Goal: Information Seeking & Learning: Learn about a topic

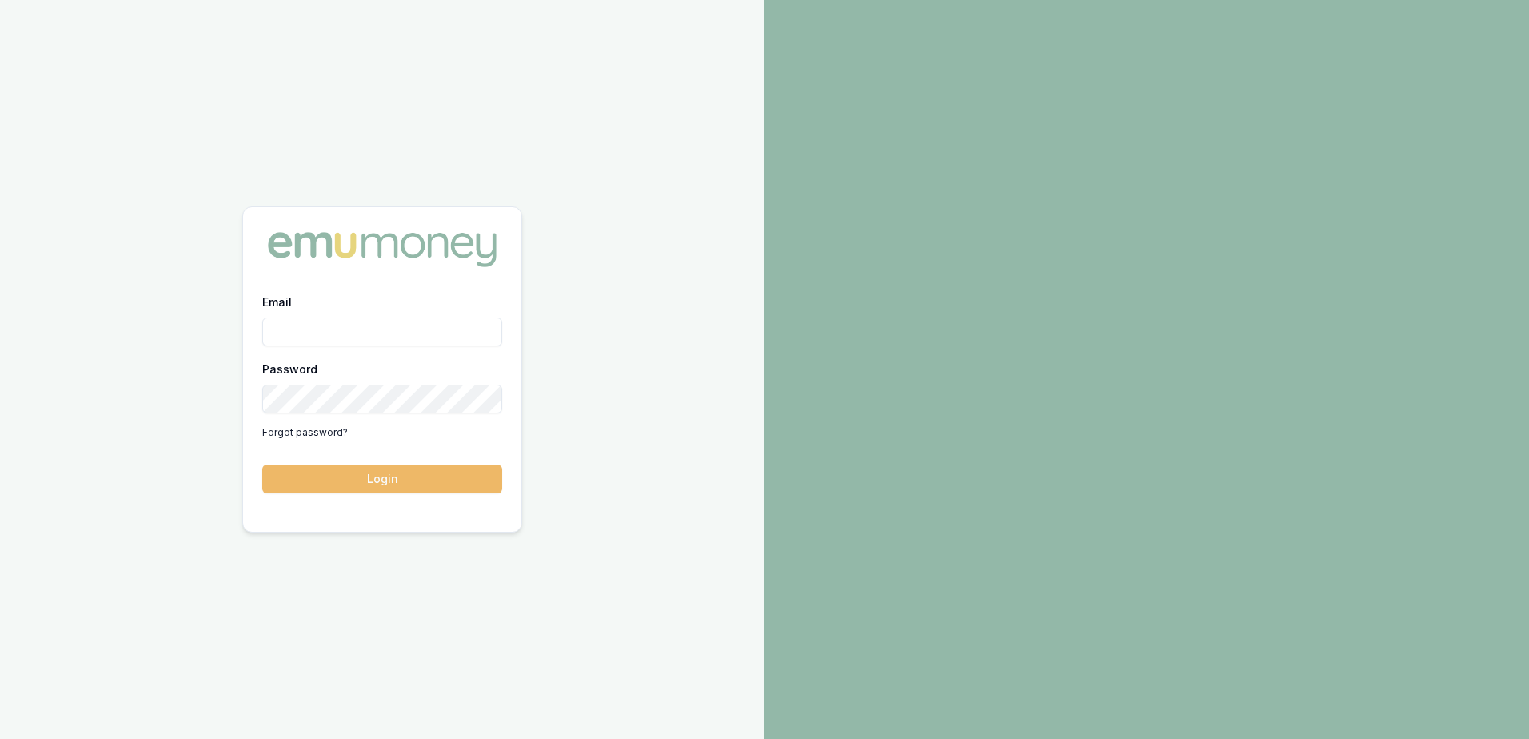
type input "tas.tzimos@emumoney.com.au"
click at [379, 477] on button "Login" at bounding box center [382, 479] width 240 height 29
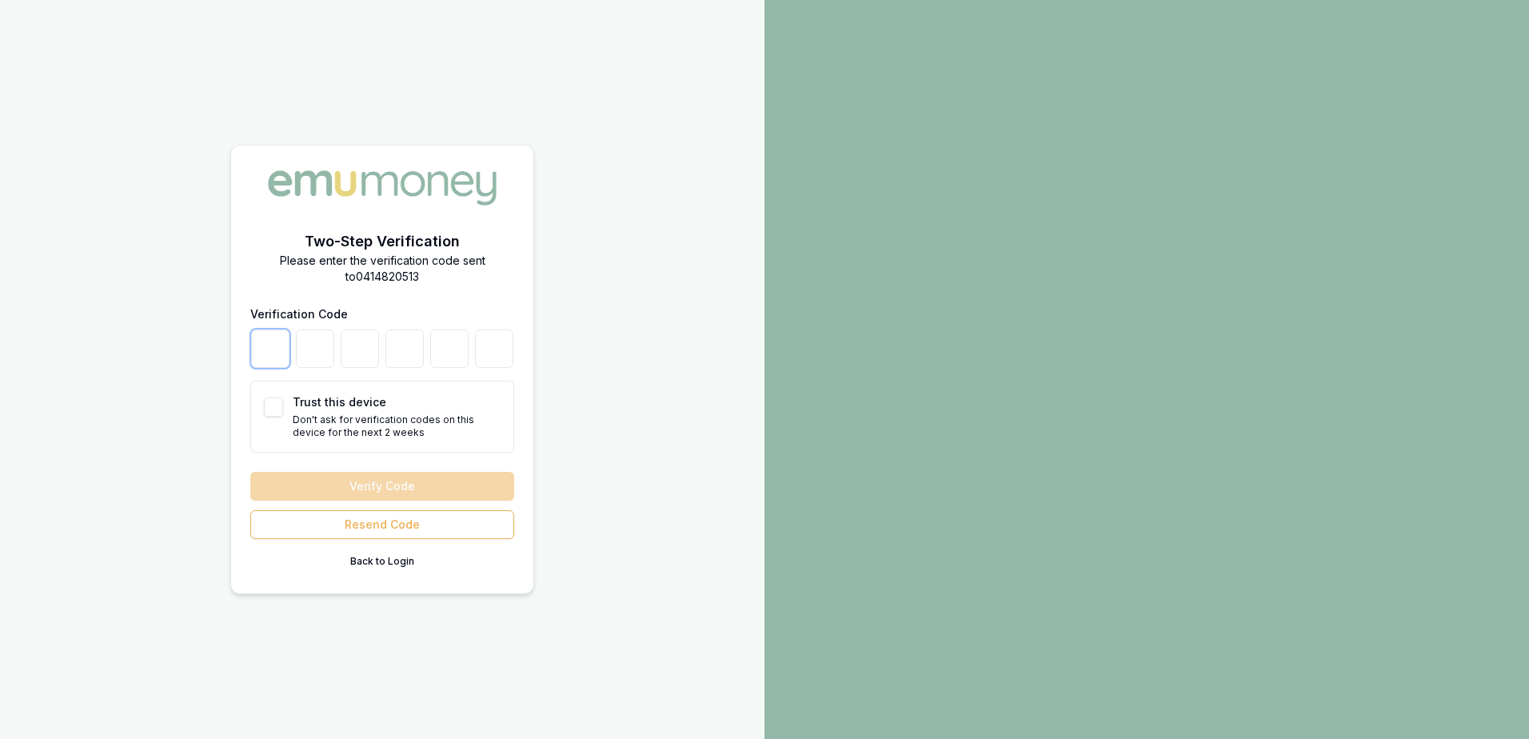
click at [278, 340] on input "number" at bounding box center [270, 349] width 38 height 38
click at [288, 370] on div "Verification Code Trust this device Don't ask for verification codes on this de…" at bounding box center [382, 378] width 264 height 149
drag, startPoint x: 288, startPoint y: 370, endPoint x: 284, endPoint y: 356, distance: 14.9
click at [258, 343] on input "number" at bounding box center [270, 349] width 38 height 38
type input "6"
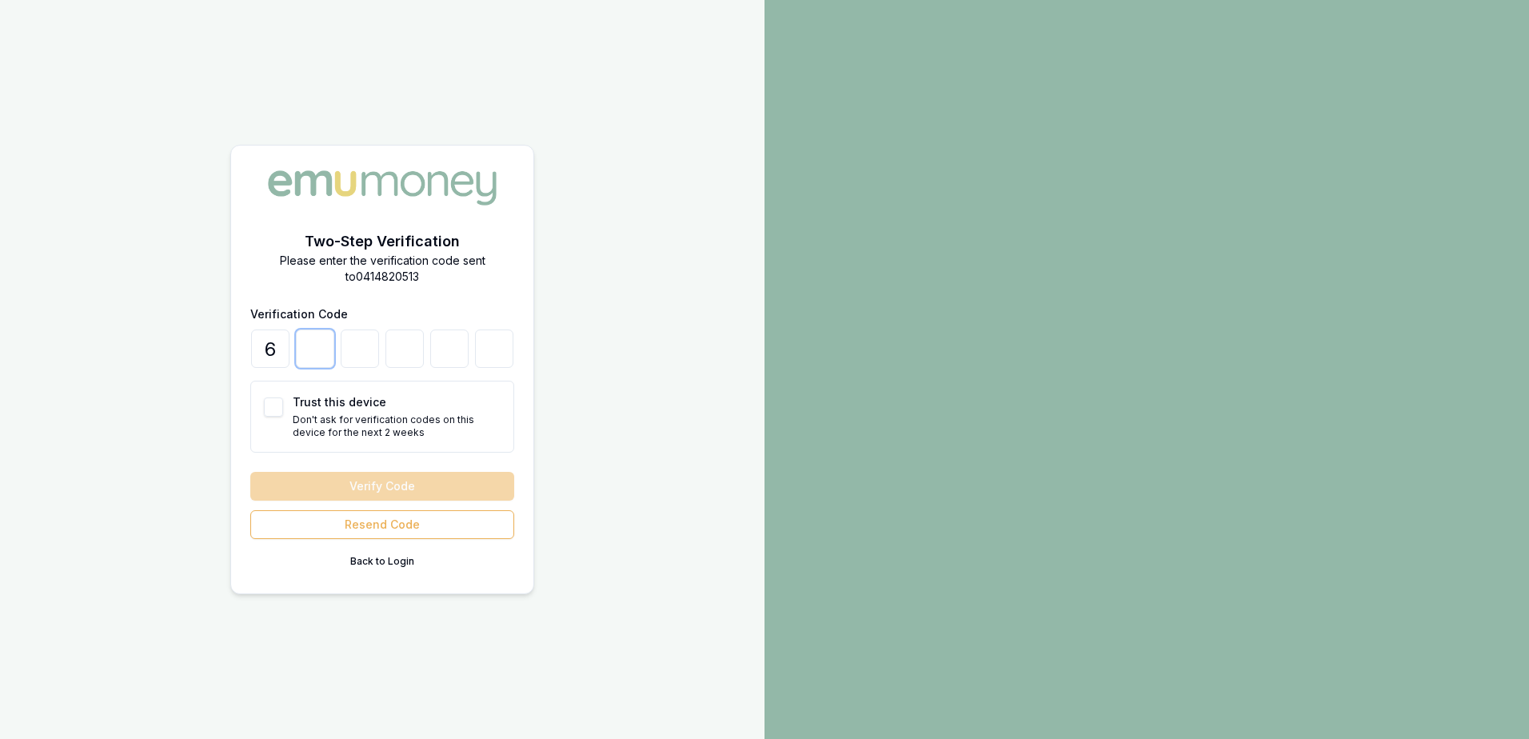
type input "8"
type input "5"
type input "8"
type input "2"
type input "7"
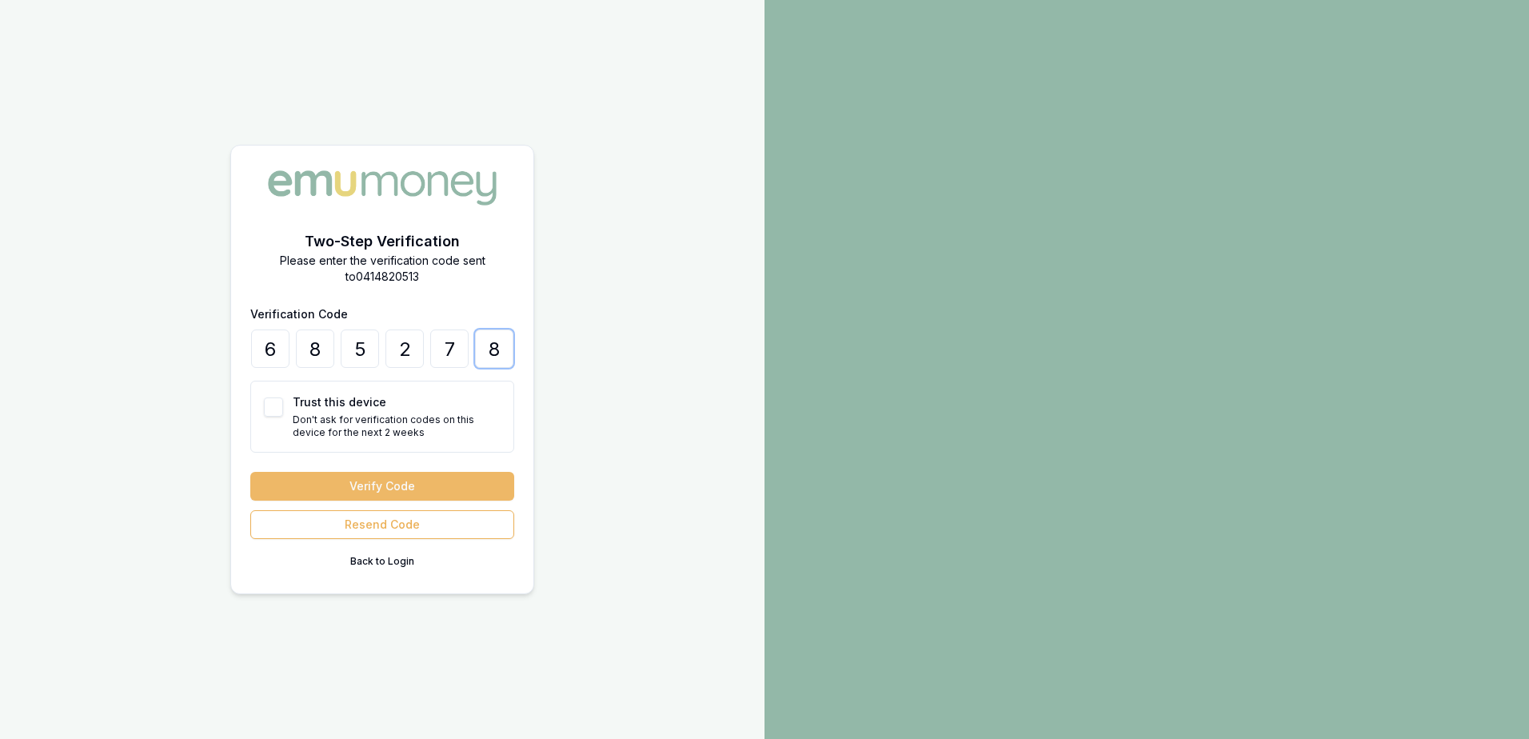
type input "8"
click at [357, 486] on button "Verify Code" at bounding box center [382, 486] width 264 height 29
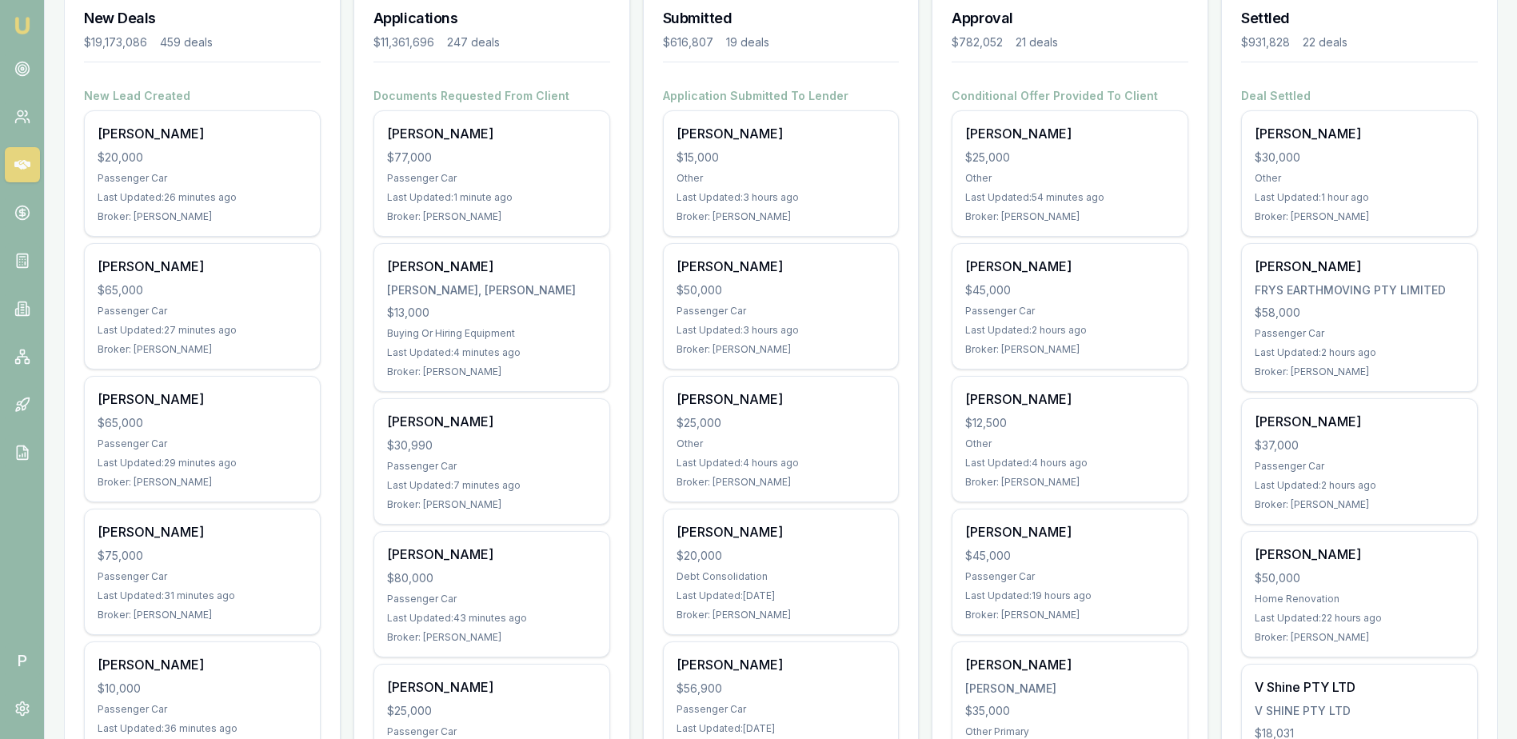
scroll to position [240, 0]
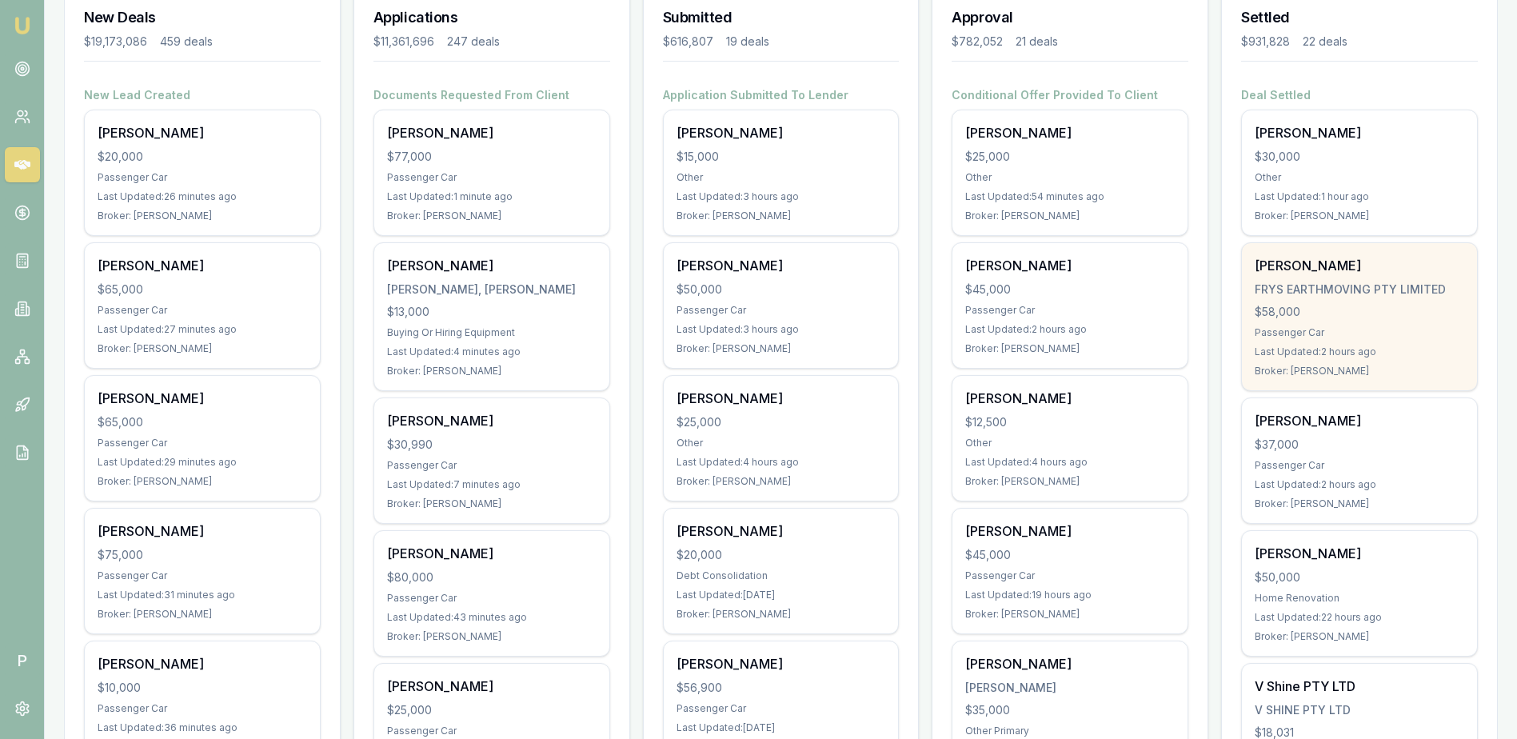
click at [1457, 314] on div "$58,000" at bounding box center [1360, 312] width 210 height 16
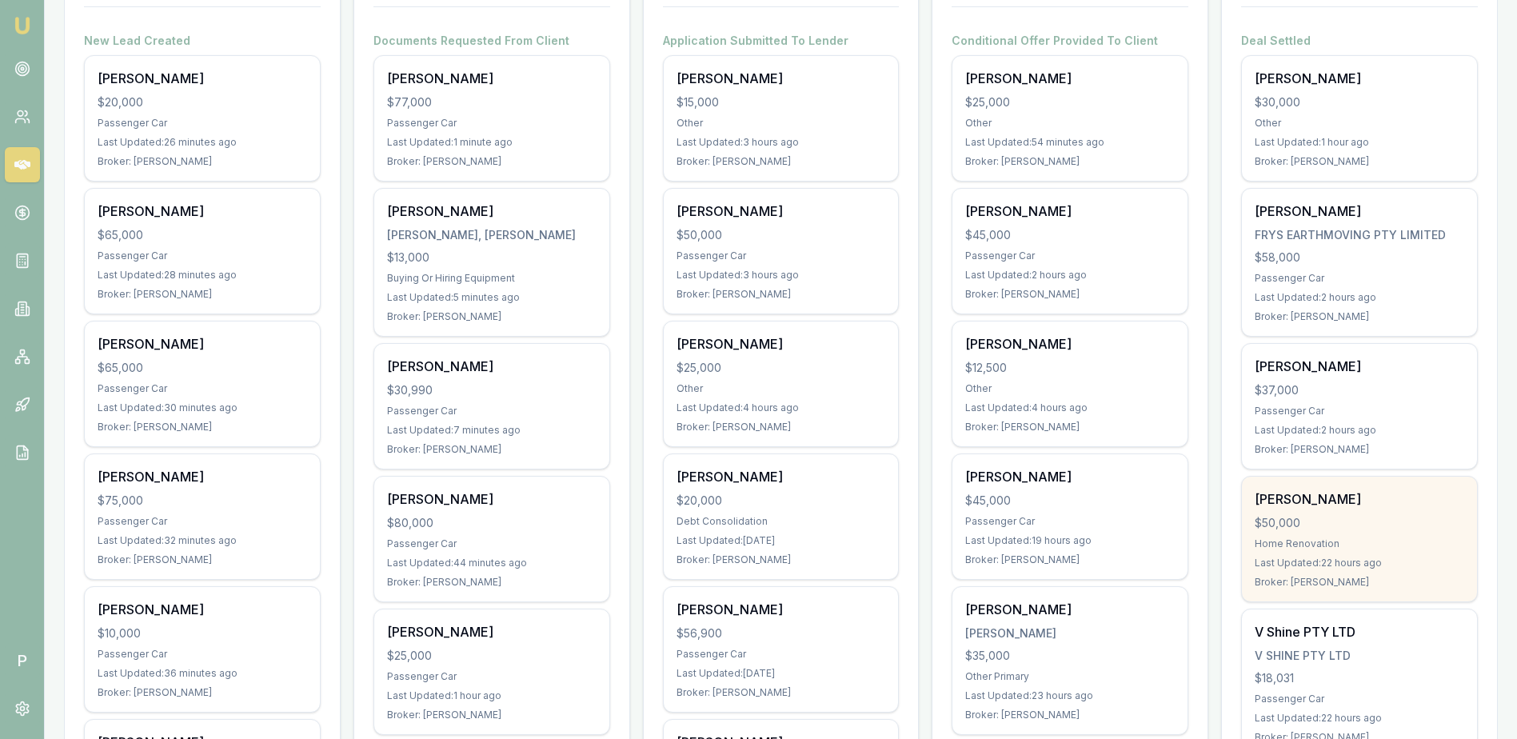
scroll to position [320, 0]
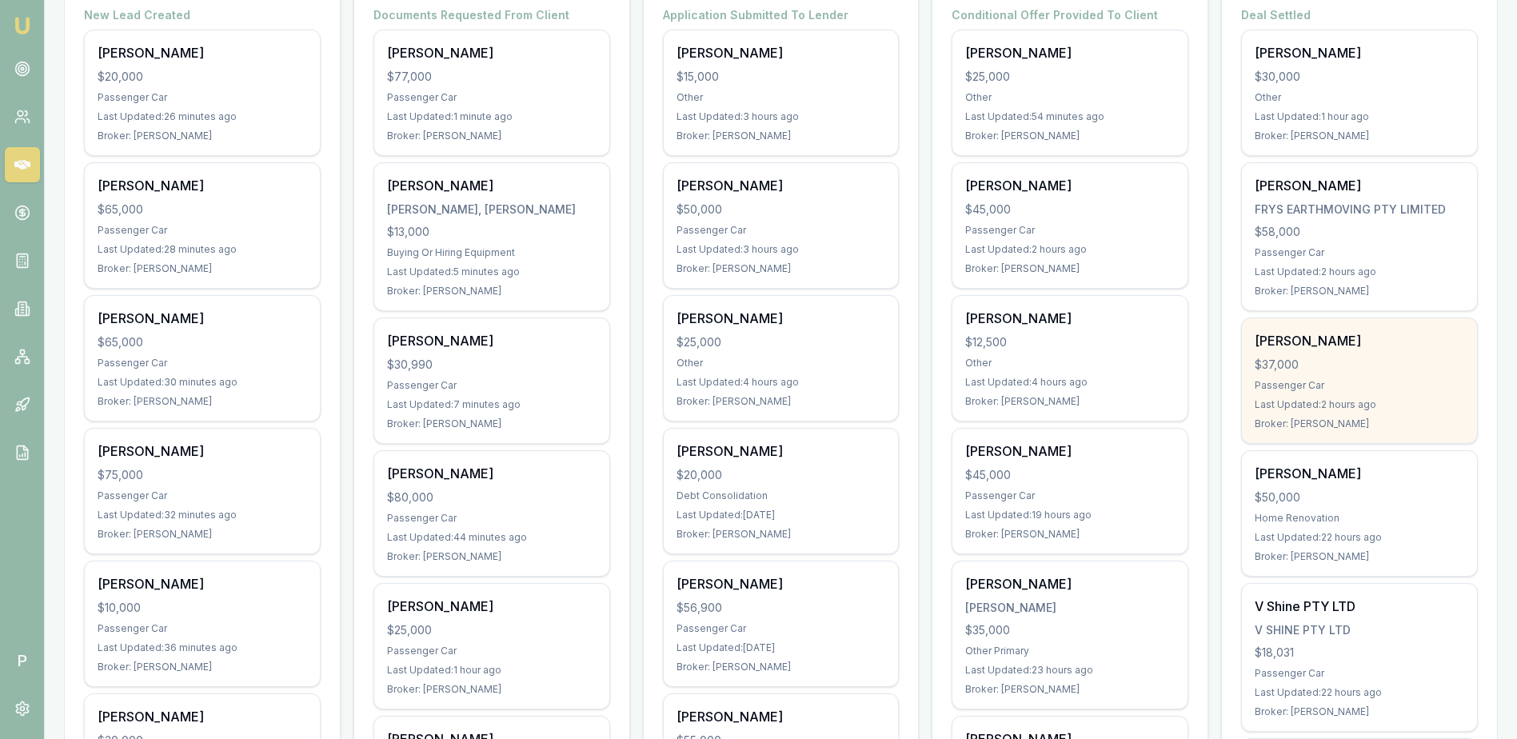
click at [1362, 394] on div "Jennifer Scott $37,000 Passenger Car Last Updated: 2 hours ago Broker: Rachael …" at bounding box center [1359, 380] width 235 height 125
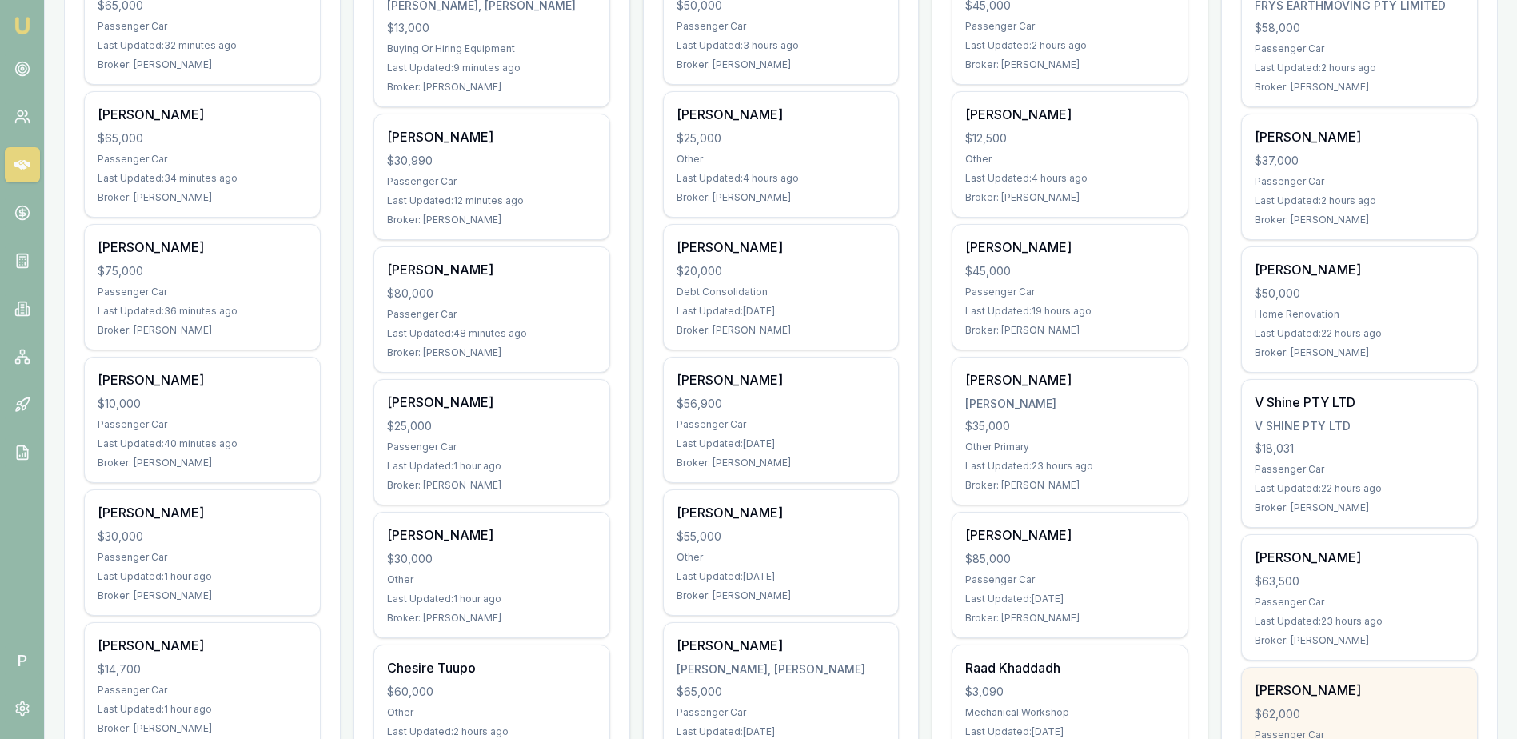
scroll to position [640, 0]
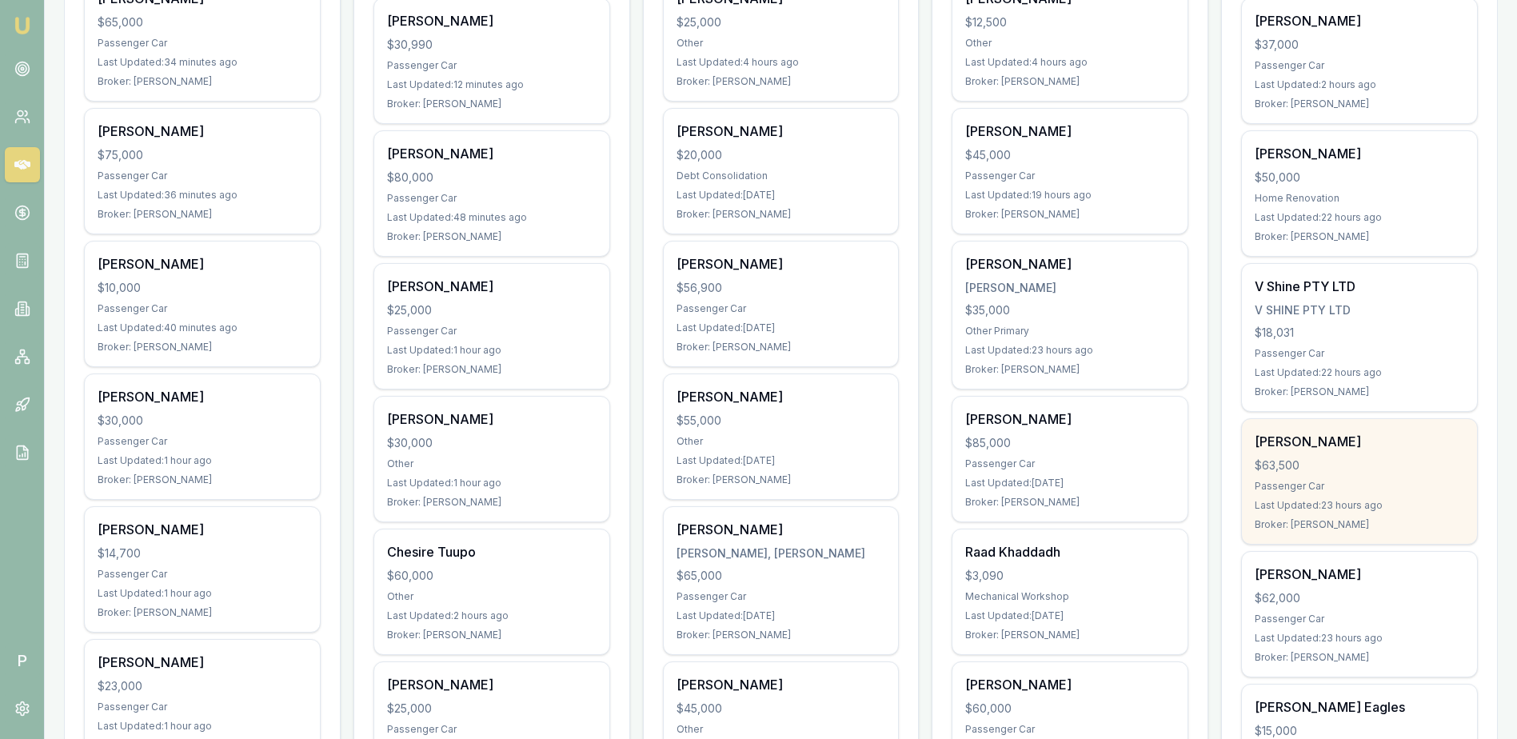
click at [1420, 463] on div "$63,500" at bounding box center [1360, 466] width 210 height 16
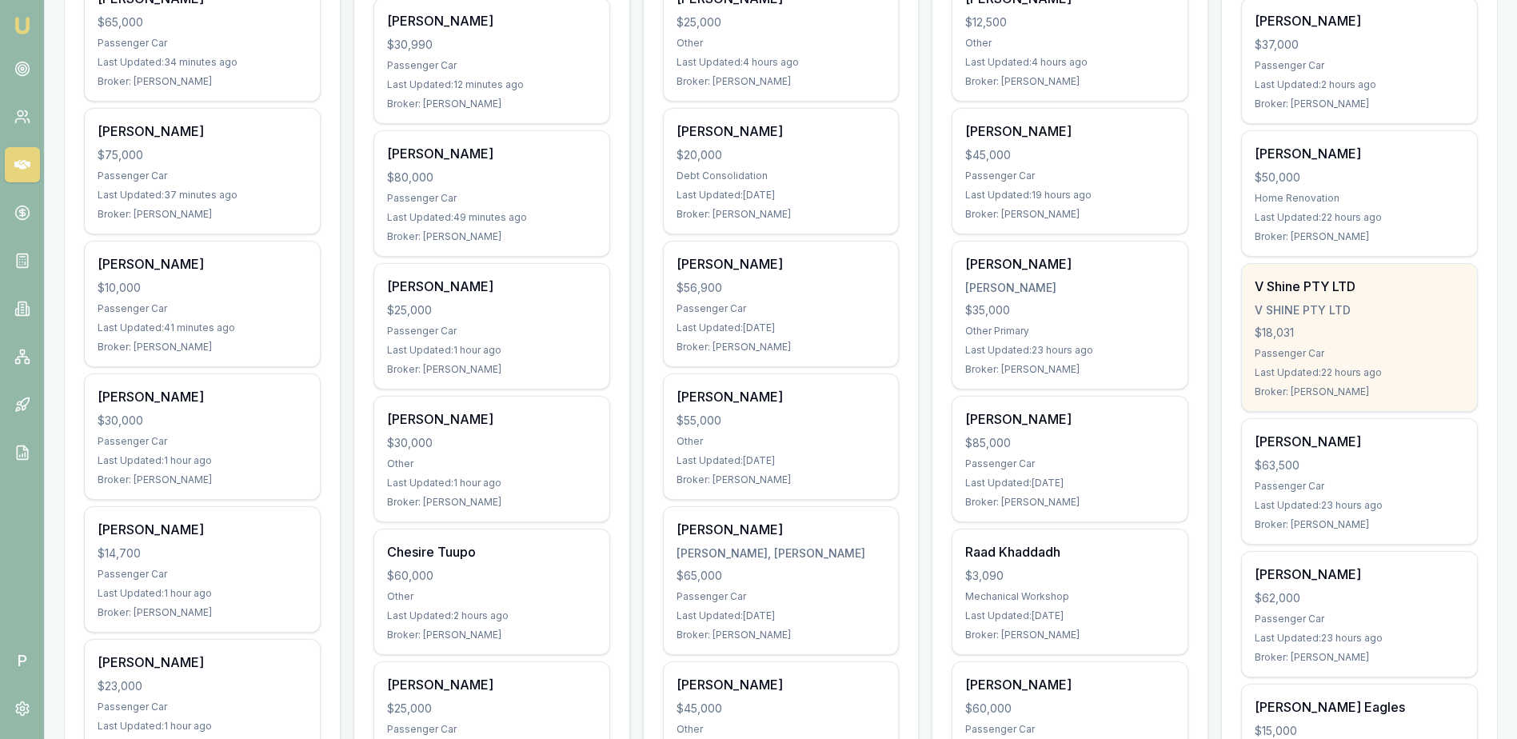
click at [1352, 318] on div "V Shine PTY LTD V SHINE PTY LTD $18,031 Passenger Car Last Updated: 22 hours ag…" at bounding box center [1359, 337] width 235 height 147
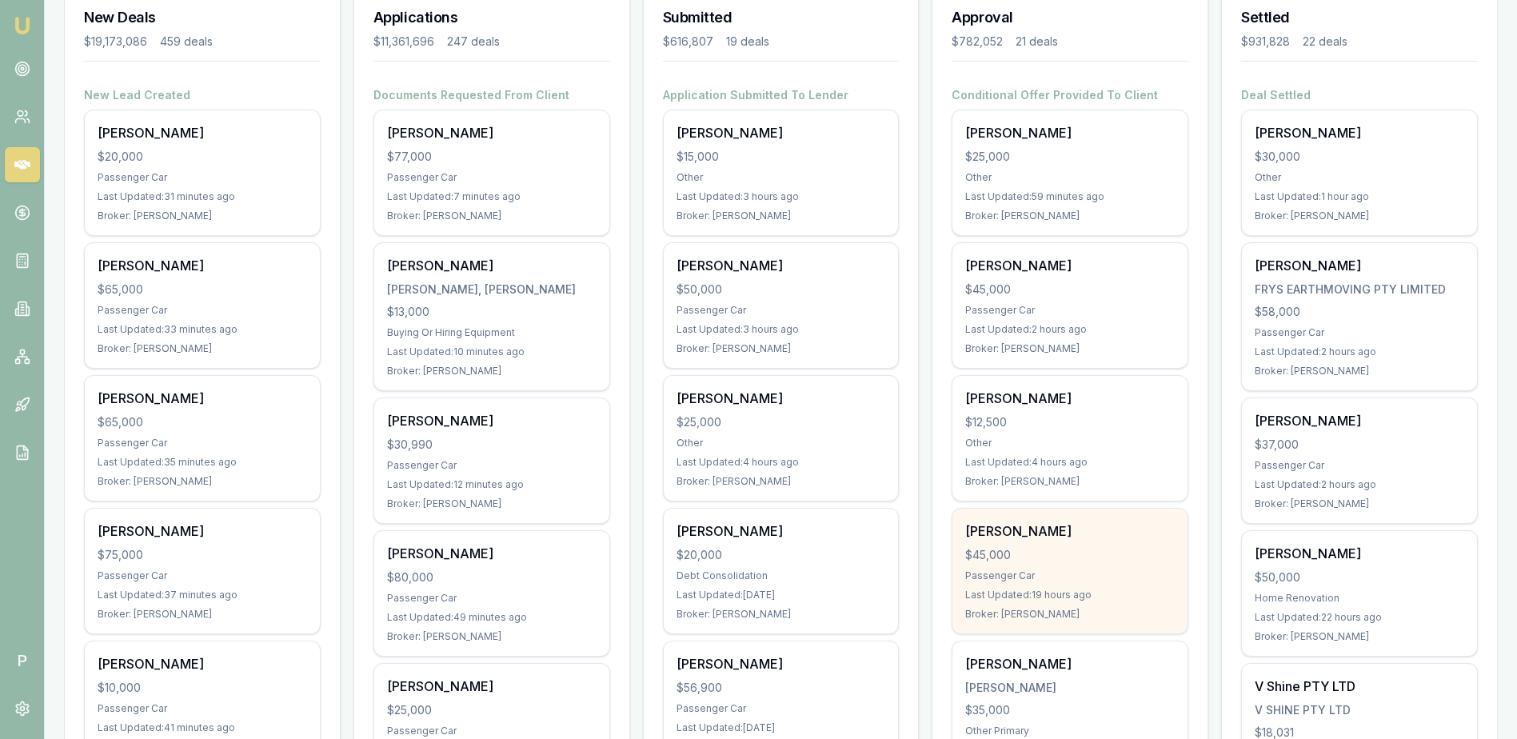
scroll to position [560, 0]
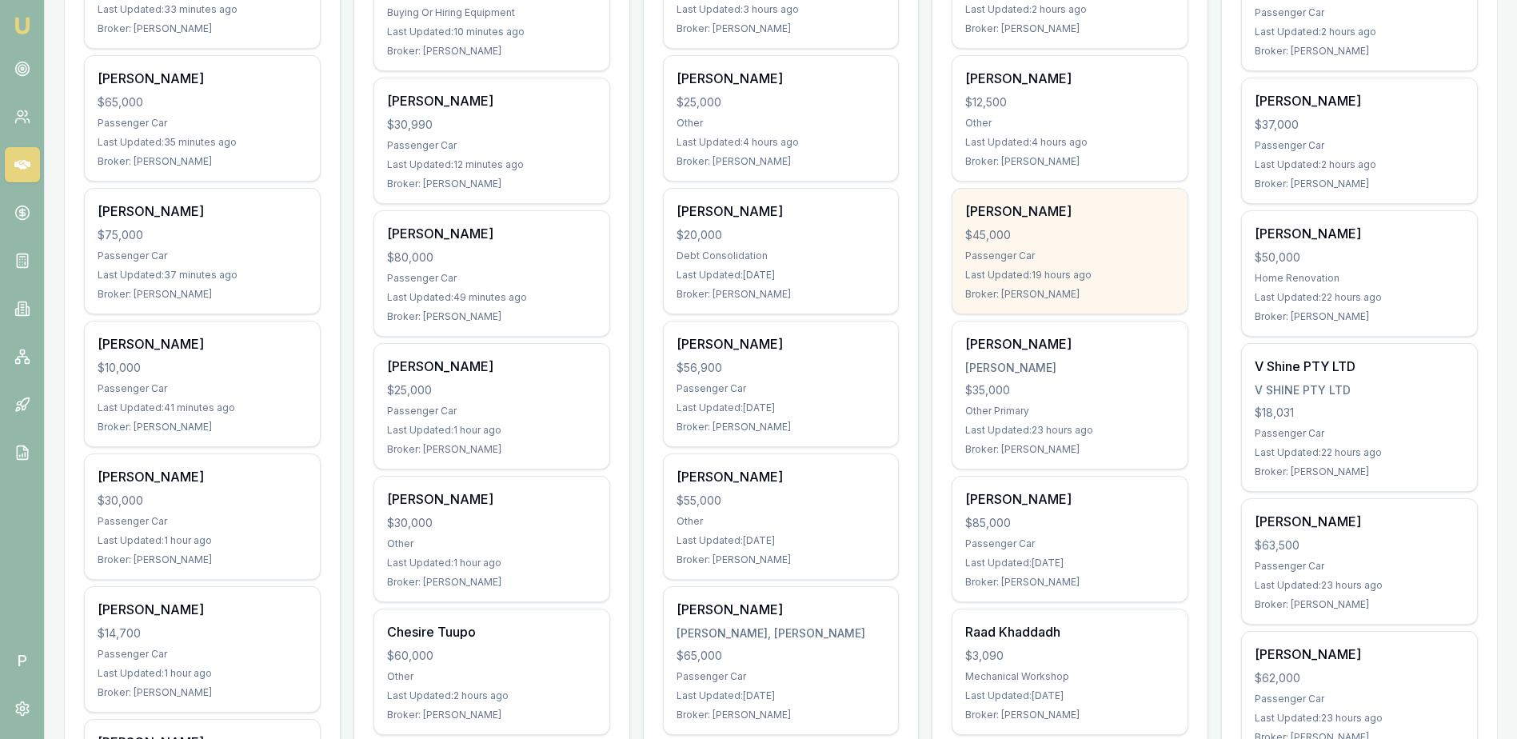
click at [1144, 240] on div "$45,000" at bounding box center [1070, 235] width 210 height 16
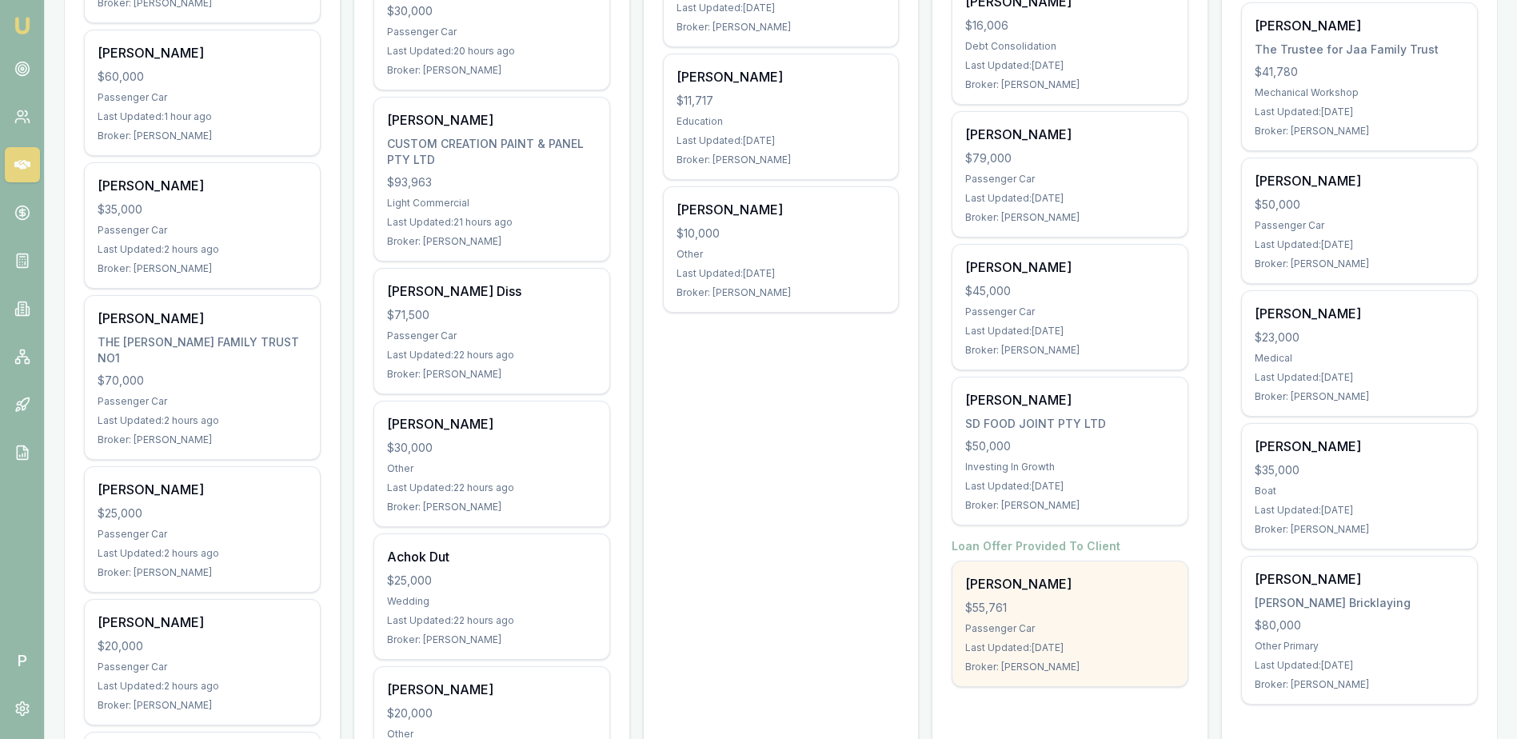
scroll to position [2799, 0]
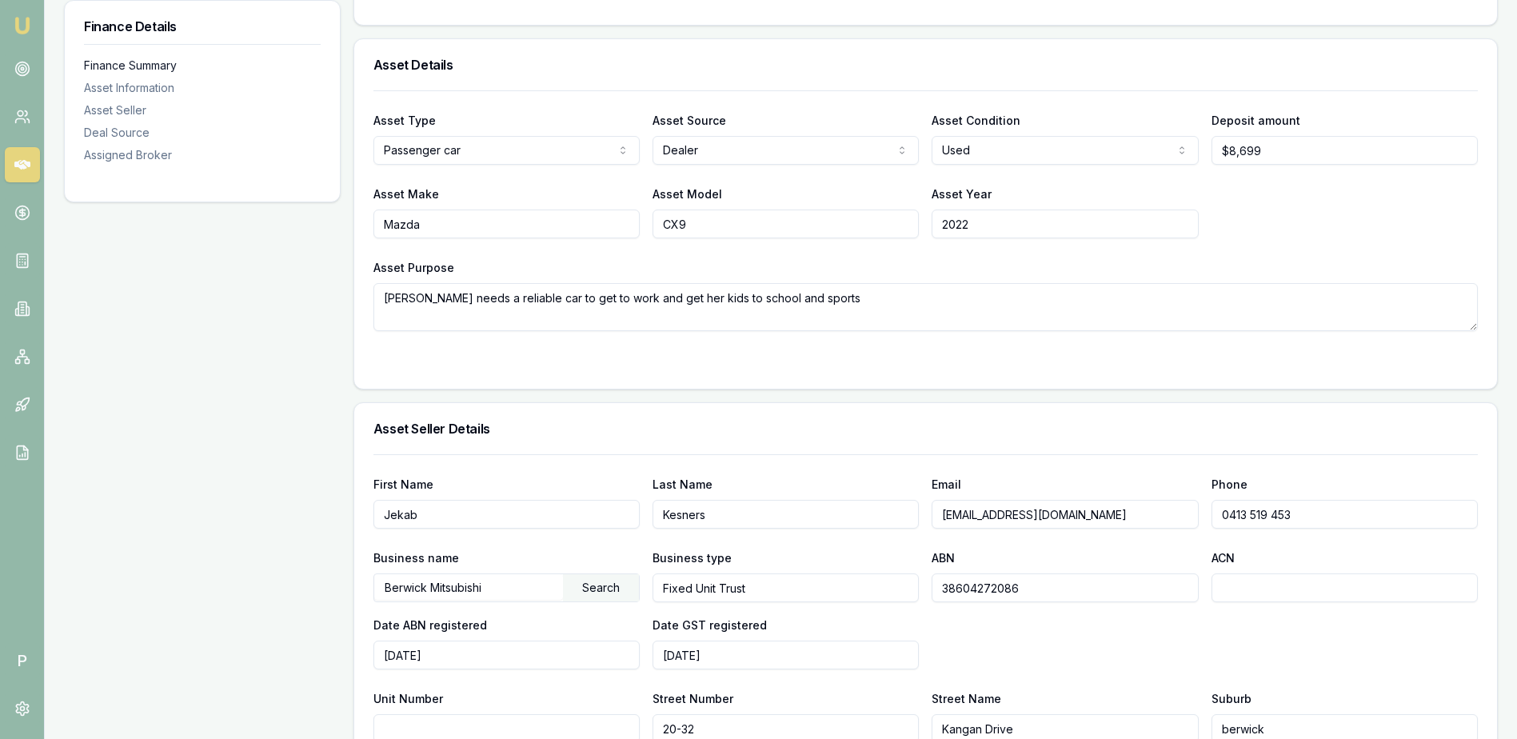
click at [119, 67] on div "Finance Summary" at bounding box center [202, 66] width 237 height 16
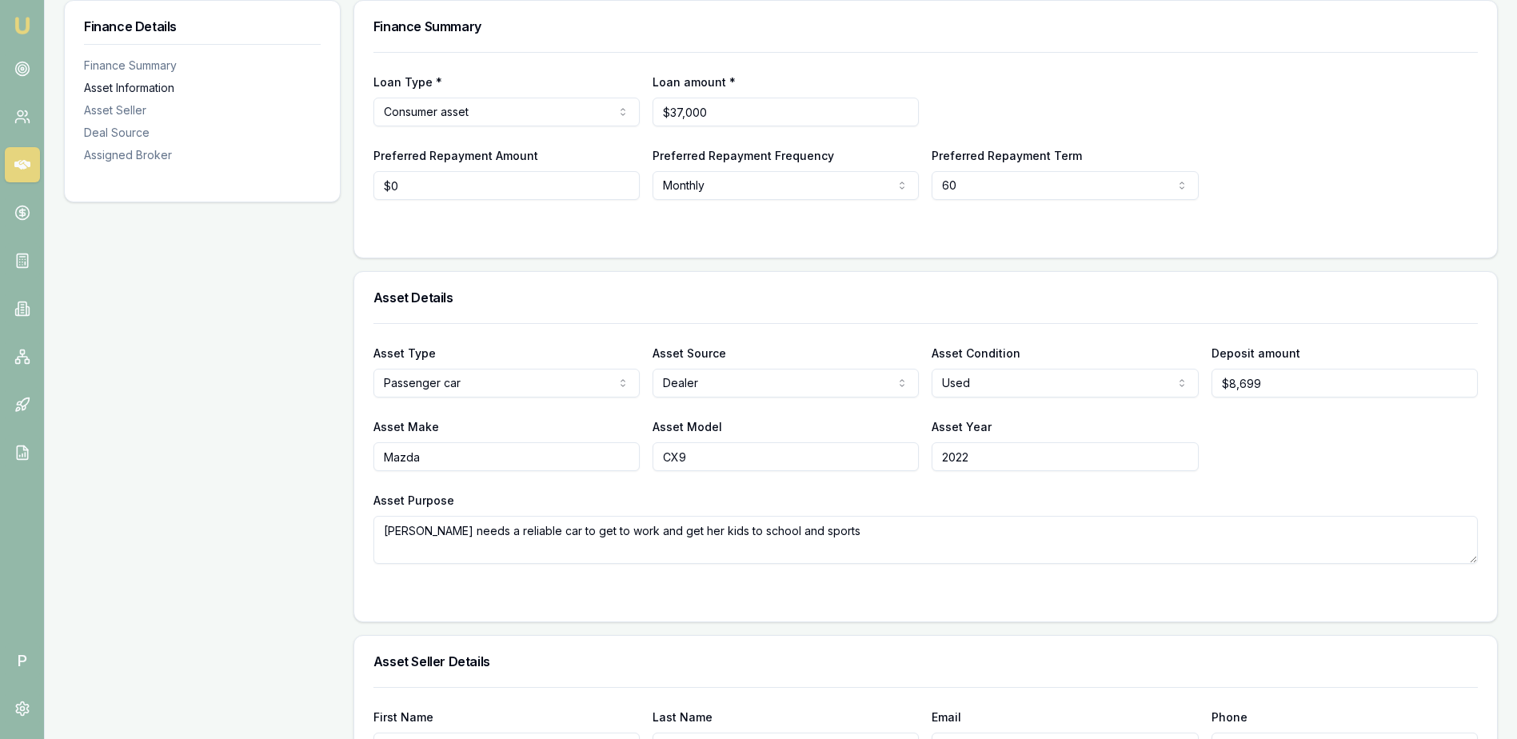
click at [125, 91] on div "Asset Information" at bounding box center [202, 88] width 237 height 16
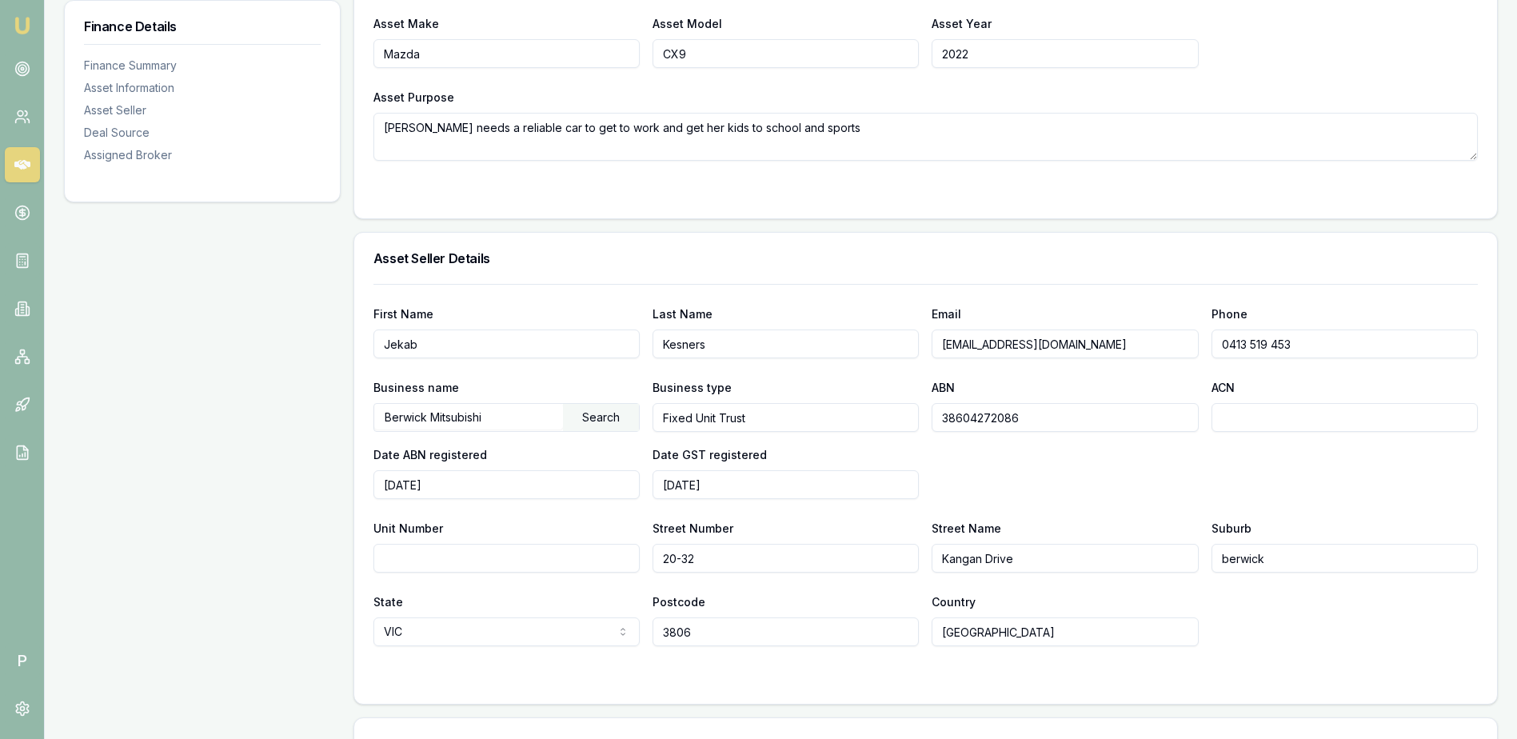
scroll to position [677, 0]
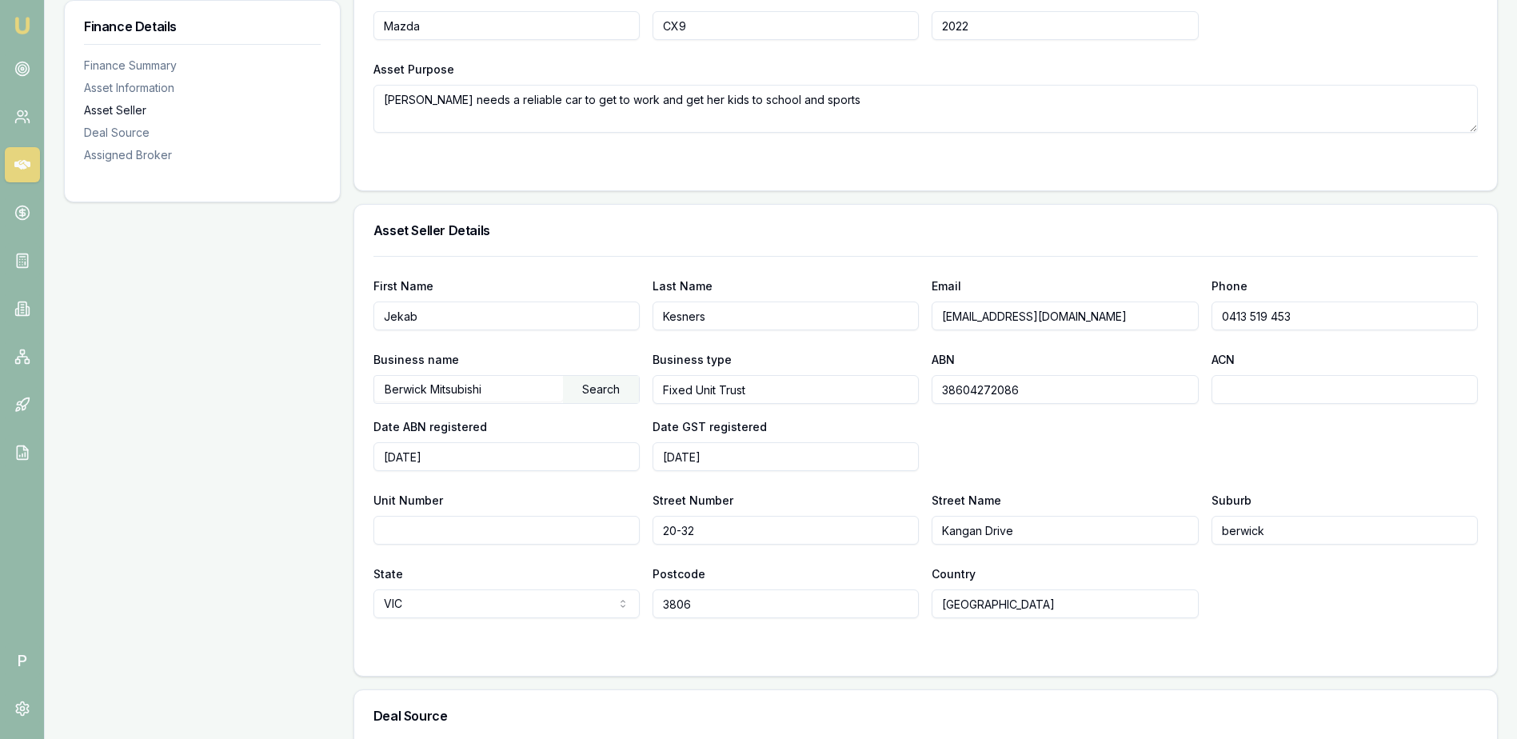
click at [130, 116] on div "Asset Seller" at bounding box center [202, 110] width 237 height 16
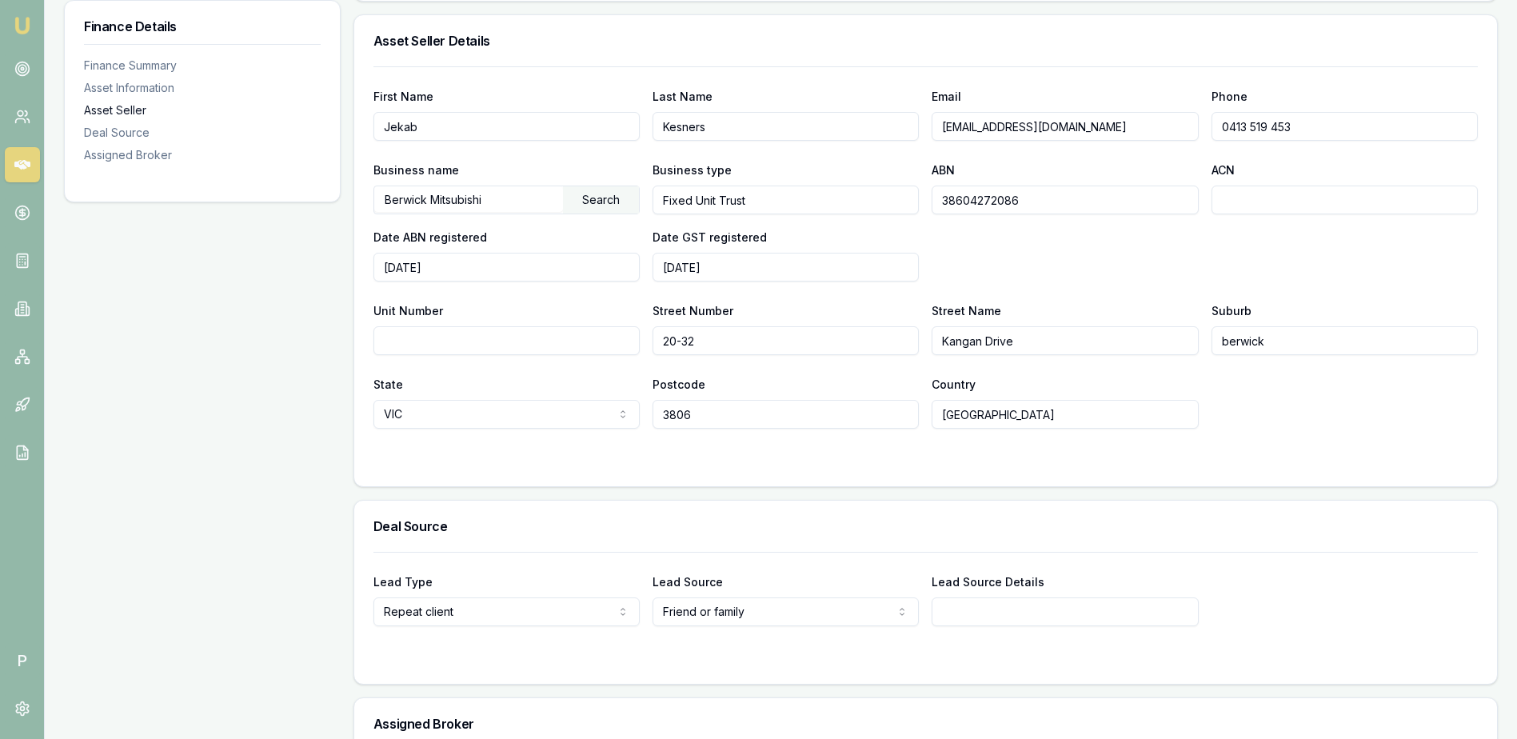
scroll to position [881, 0]
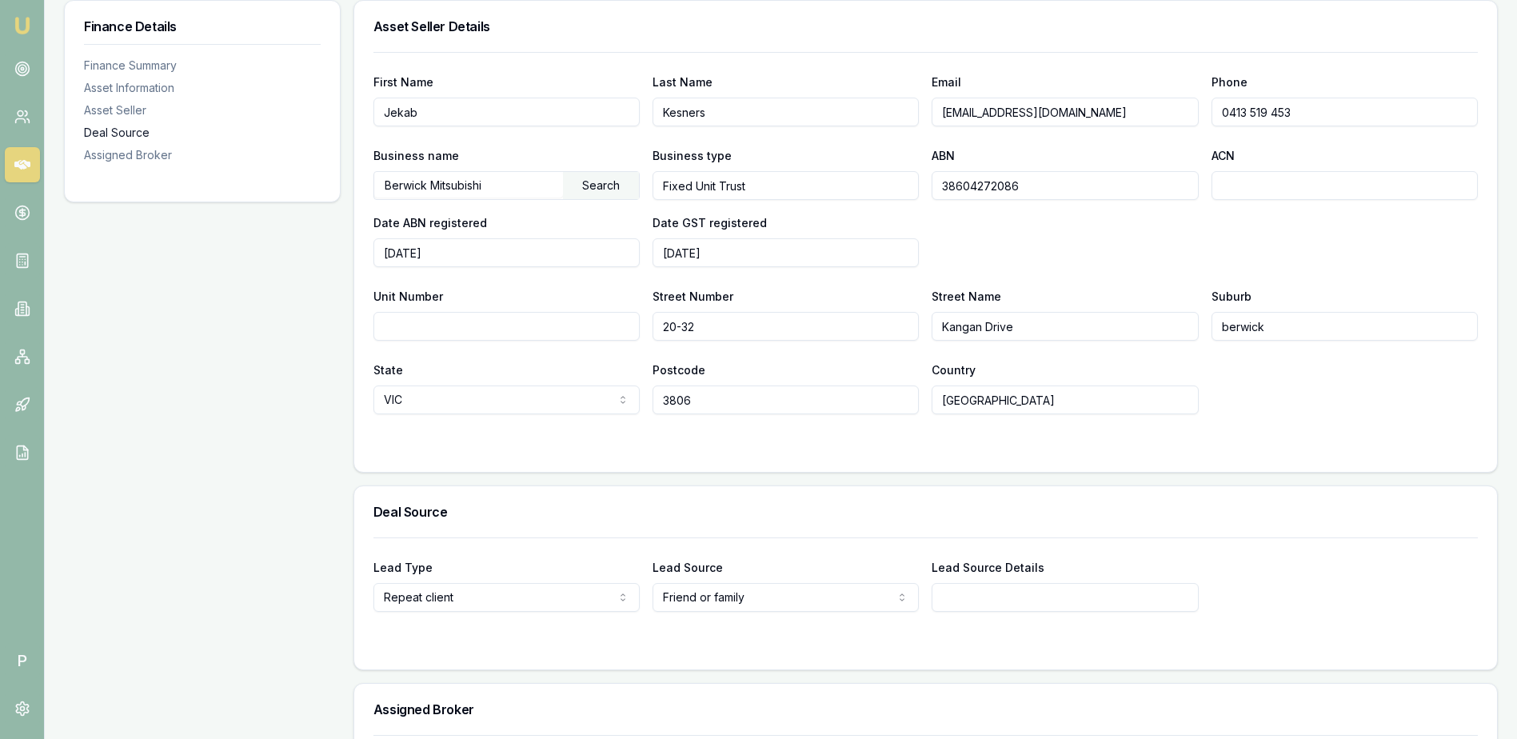
click at [119, 136] on div "Deal Source" at bounding box center [202, 133] width 237 height 16
click at [119, 132] on div "Deal Source" at bounding box center [202, 133] width 237 height 16
click at [139, 127] on div "Deal Source" at bounding box center [202, 133] width 237 height 16
click at [139, 128] on div "Deal Source" at bounding box center [202, 133] width 237 height 16
click at [306, 494] on div "Finance Details Finance Summary Asset Information Asset Seller Deal Source Assi…" at bounding box center [202, 124] width 277 height 1519
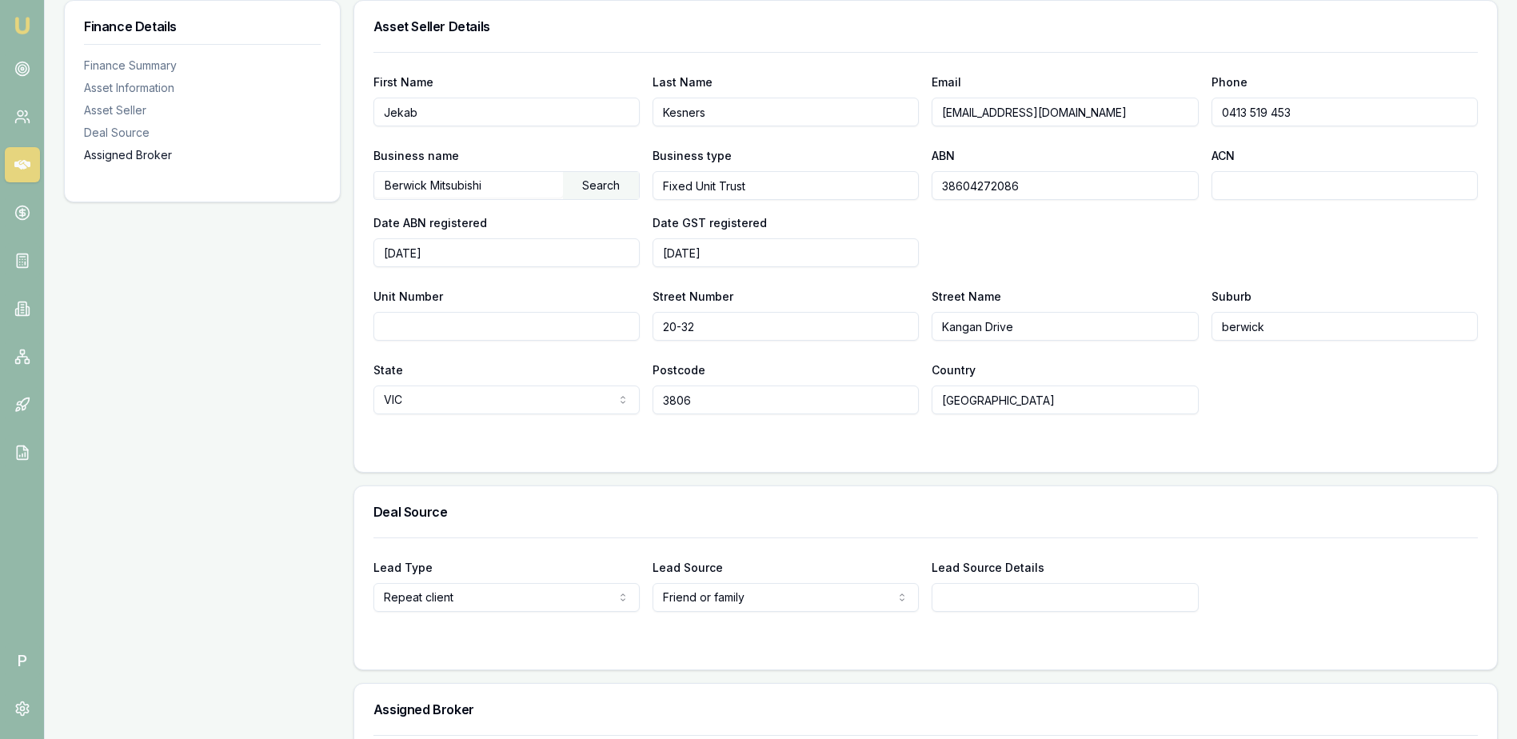
click at [127, 156] on div "Assigned Broker" at bounding box center [202, 155] width 237 height 16
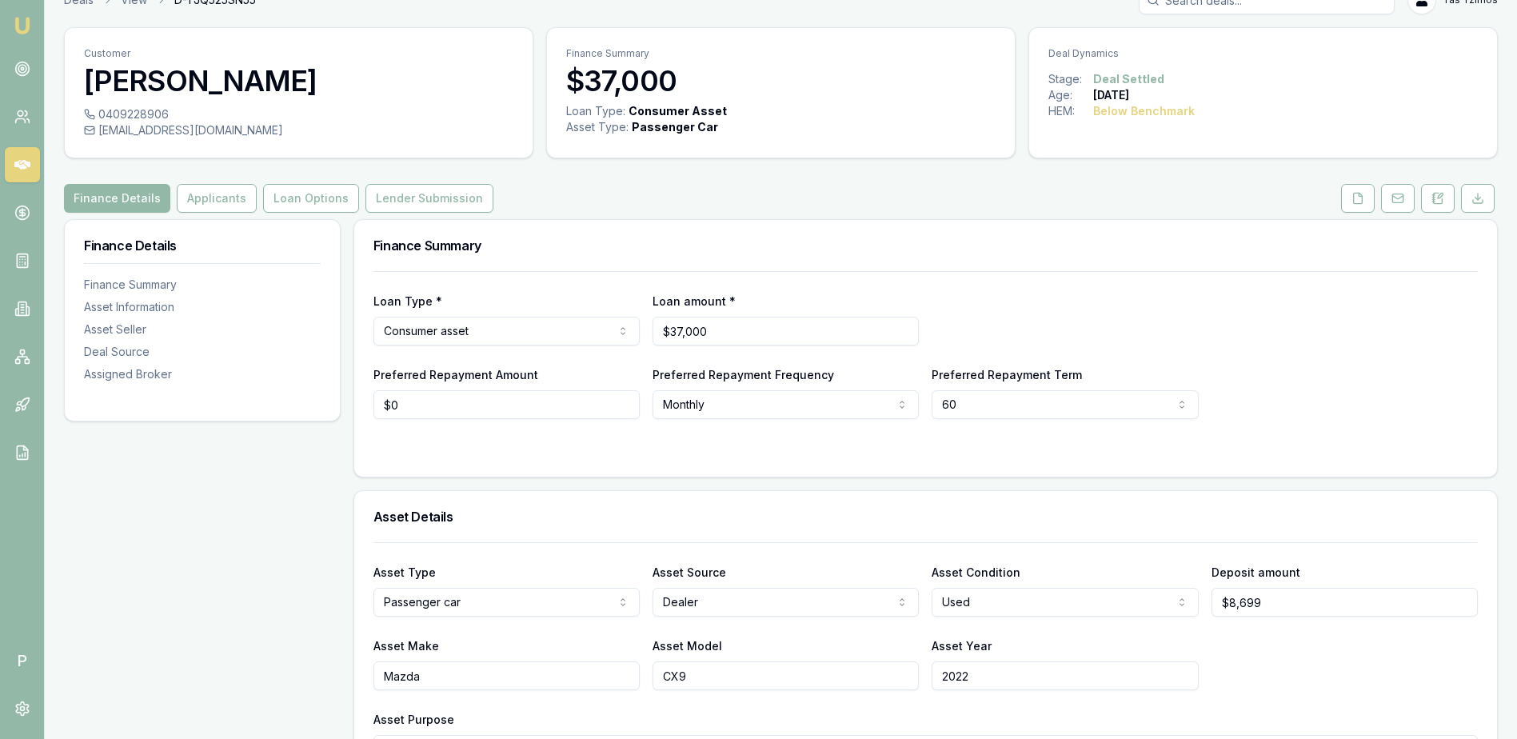
scroll to position [0, 0]
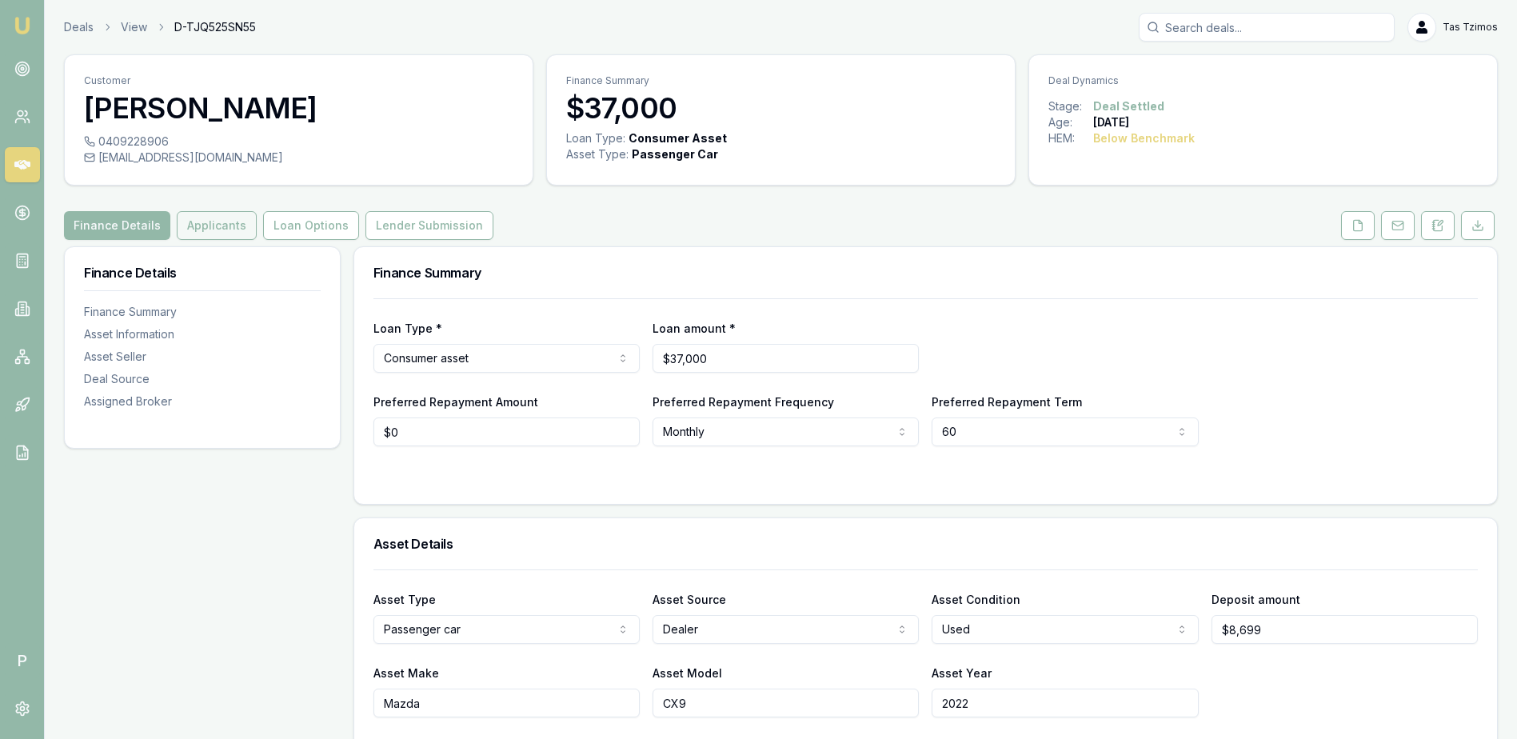
click at [211, 229] on button "Applicants" at bounding box center [217, 225] width 80 height 29
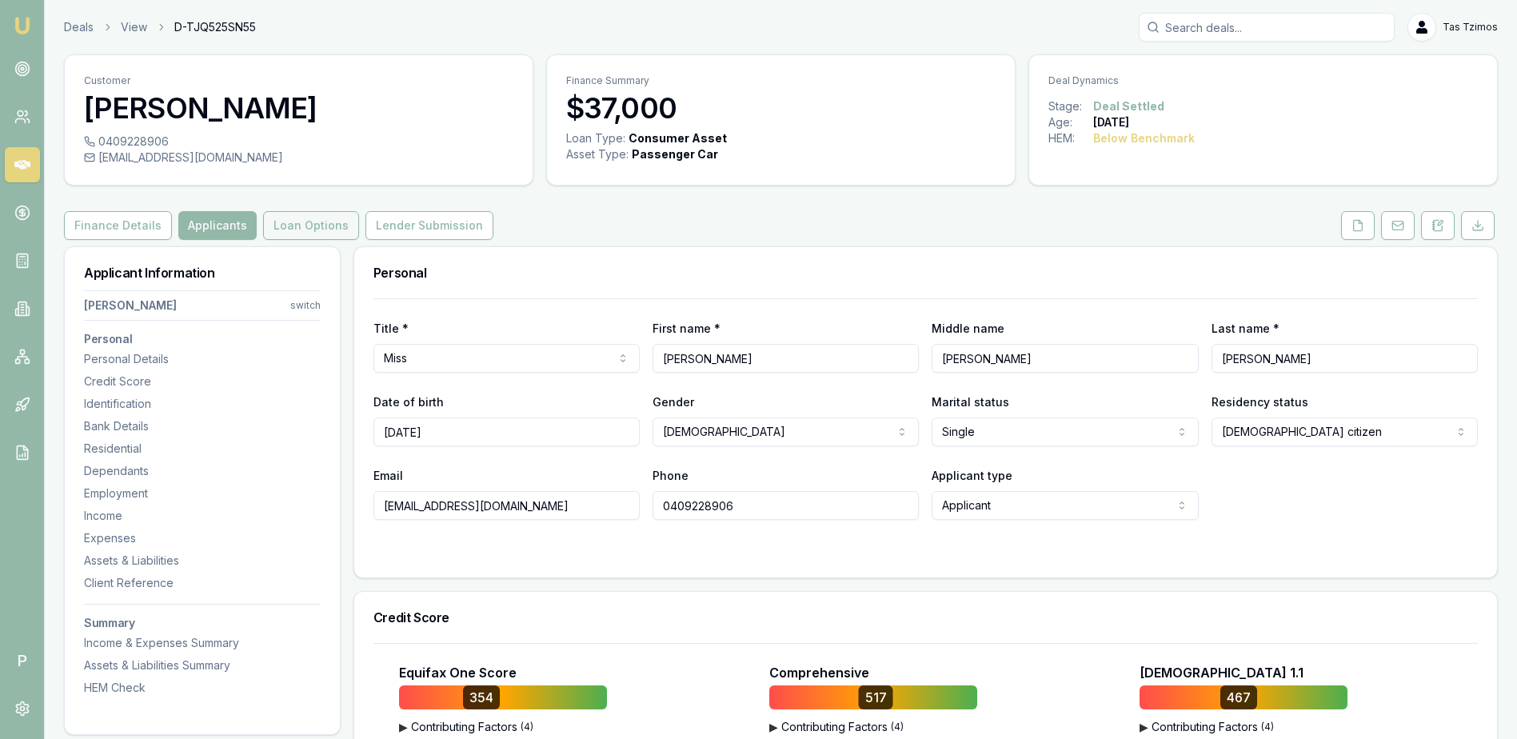
click at [302, 230] on button "Loan Options" at bounding box center [311, 225] width 96 height 29
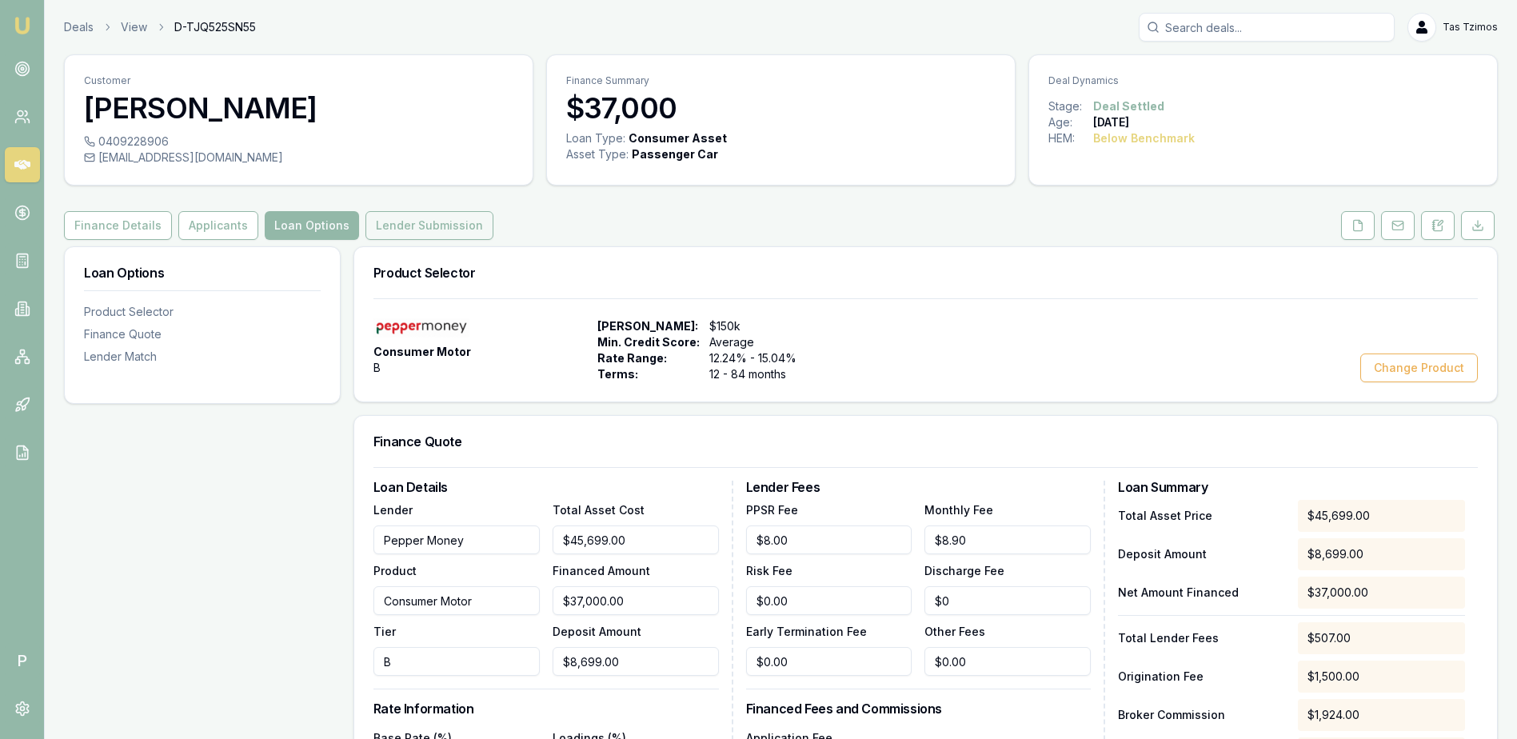
click at [455, 237] on button "Lender Submission" at bounding box center [430, 225] width 128 height 29
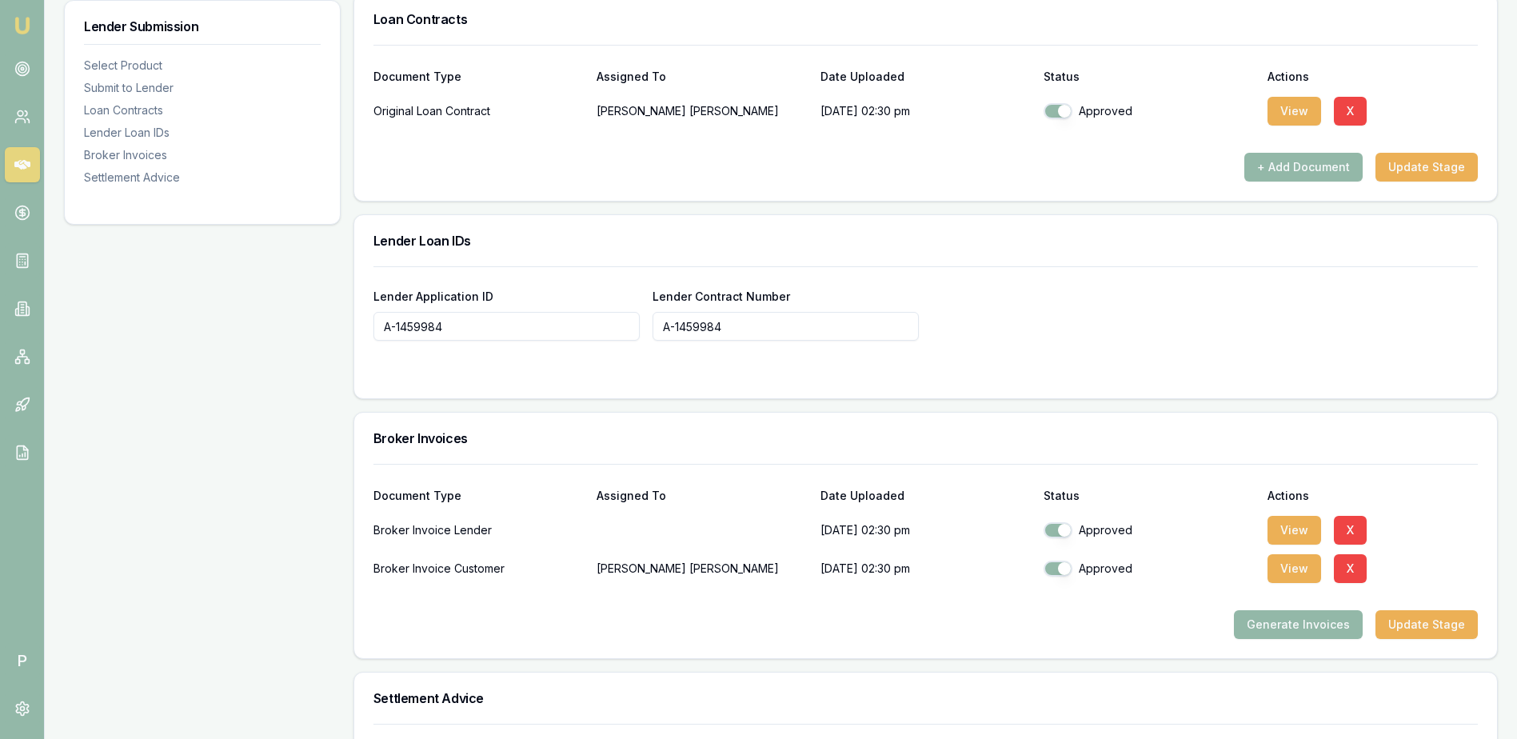
scroll to position [800, 0]
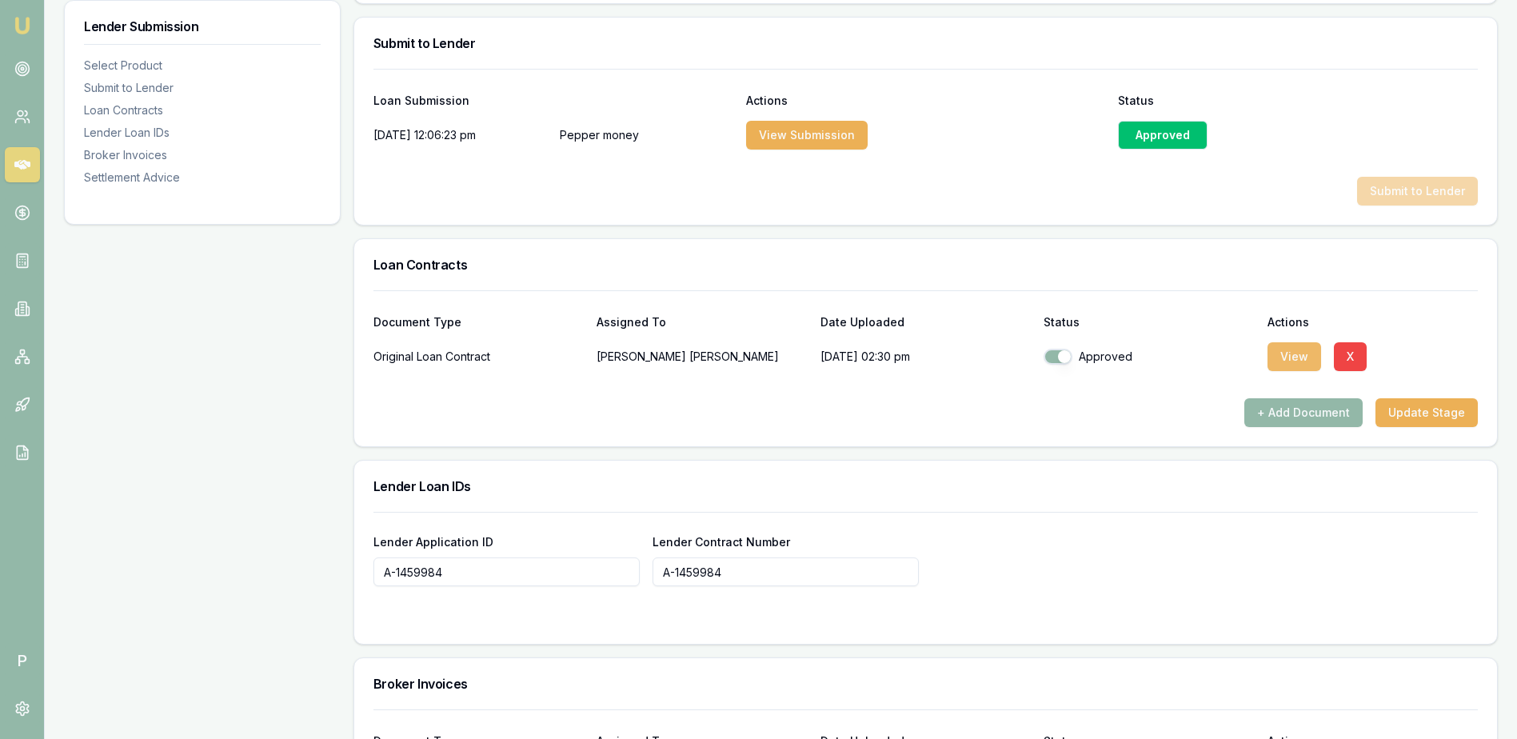
click at [1294, 366] on button "View" at bounding box center [1295, 356] width 54 height 29
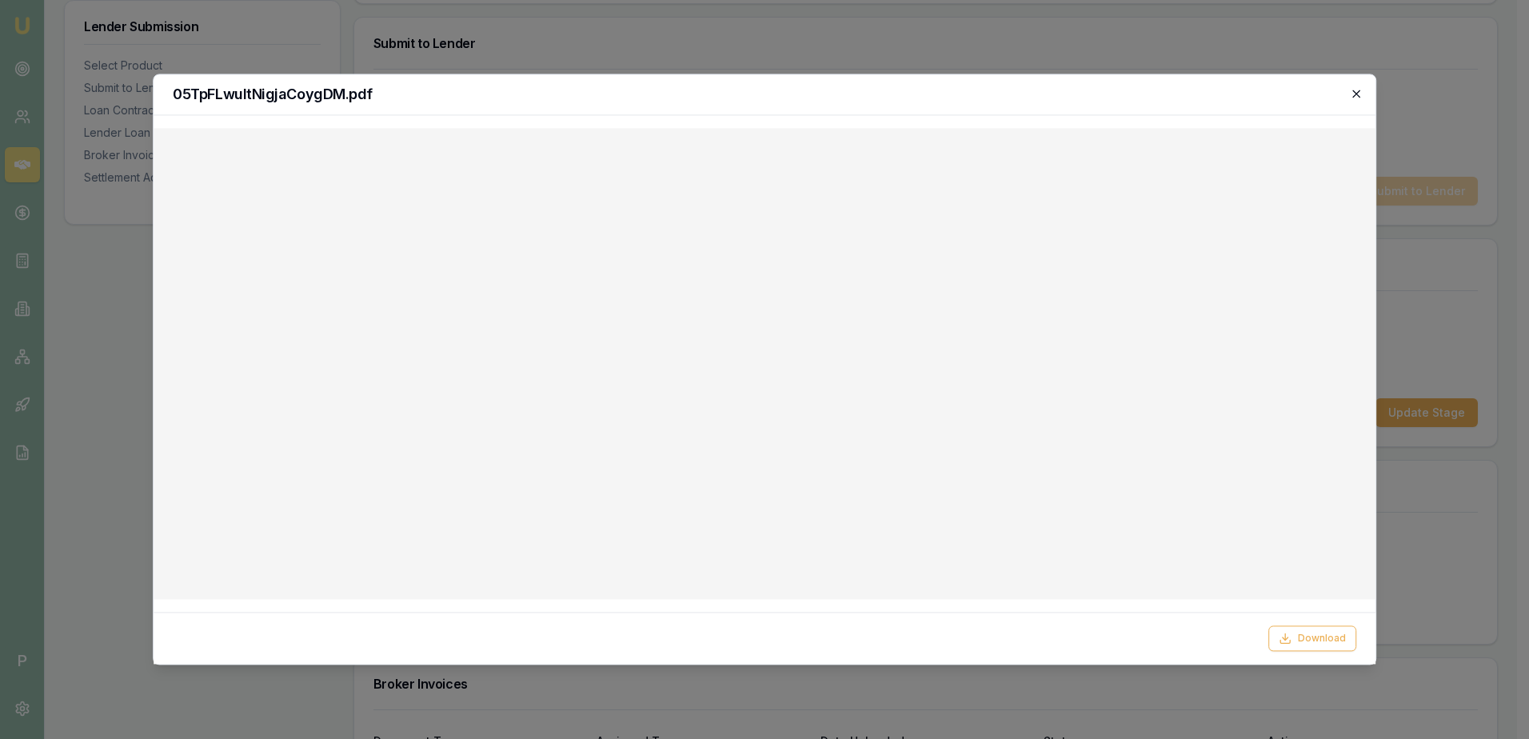
click at [1358, 97] on icon "button" at bounding box center [1356, 93] width 13 height 13
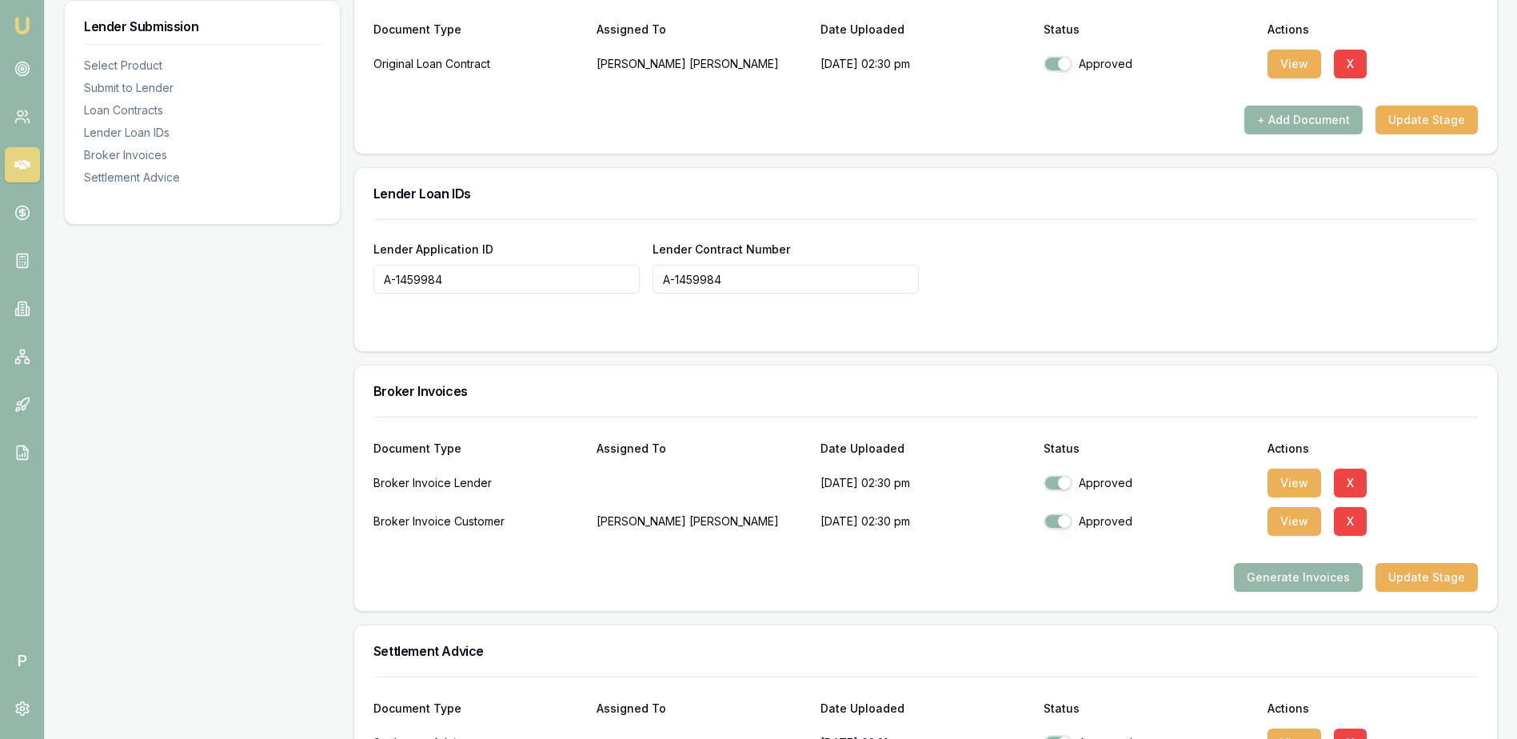
scroll to position [1120, 0]
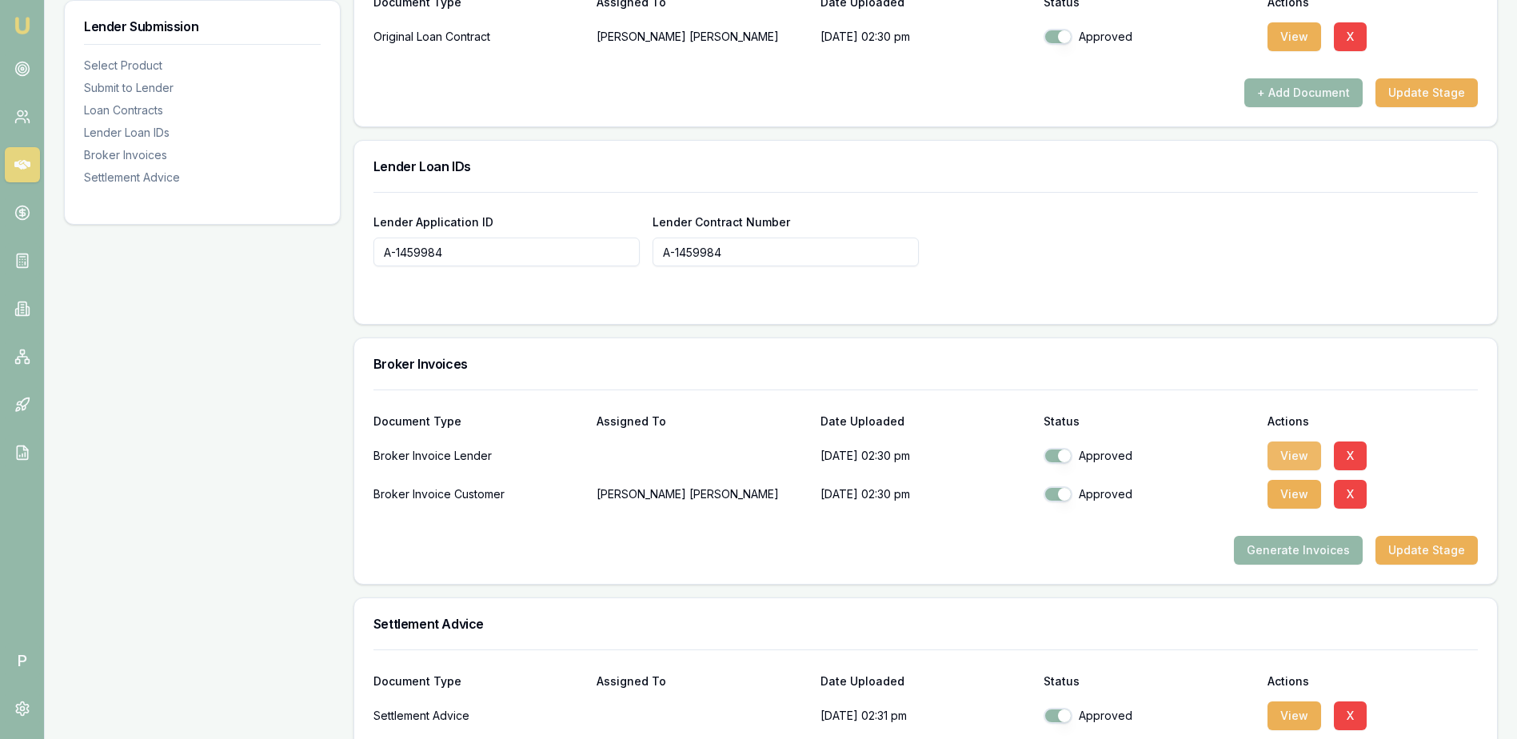
click at [1307, 457] on button "View" at bounding box center [1295, 456] width 54 height 29
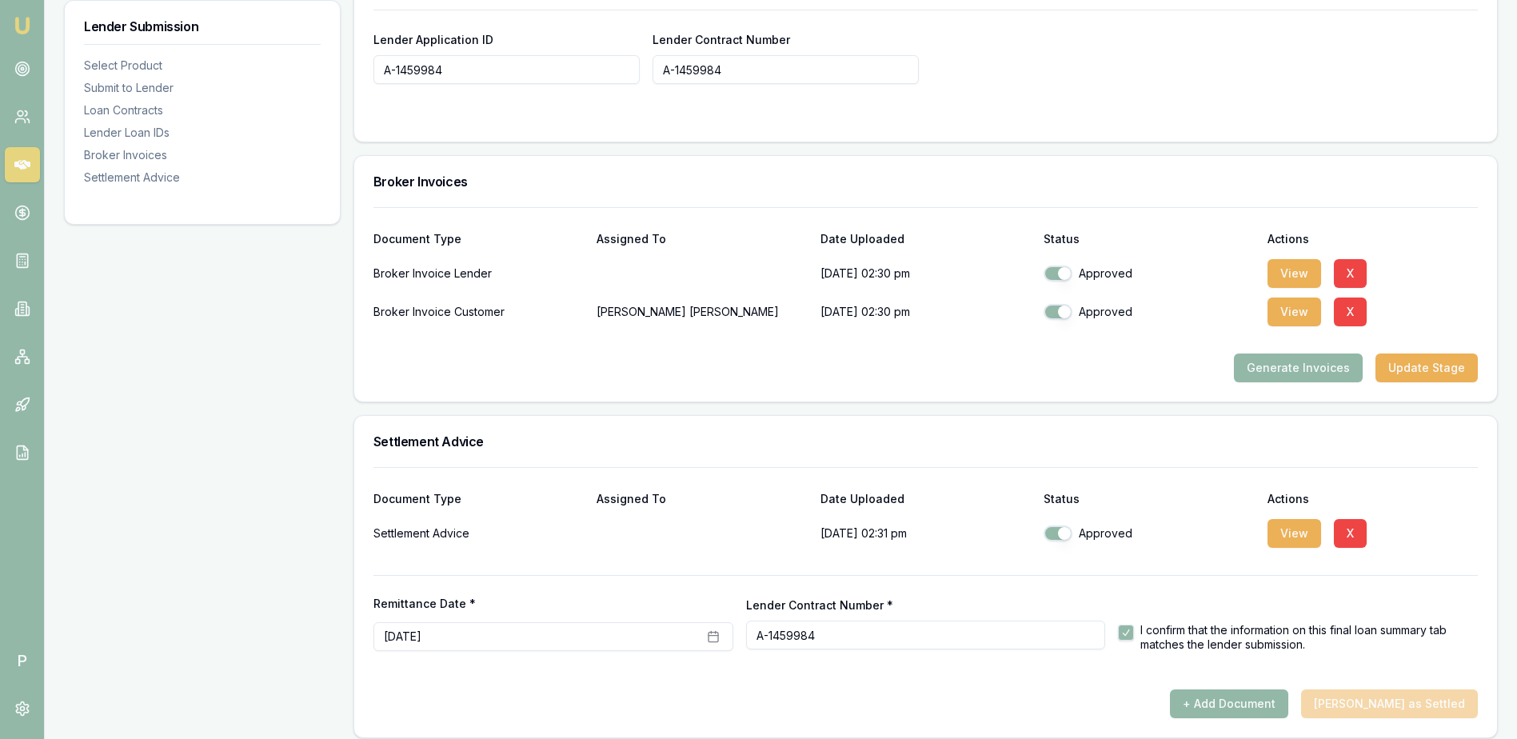
scroll to position [1314, 0]
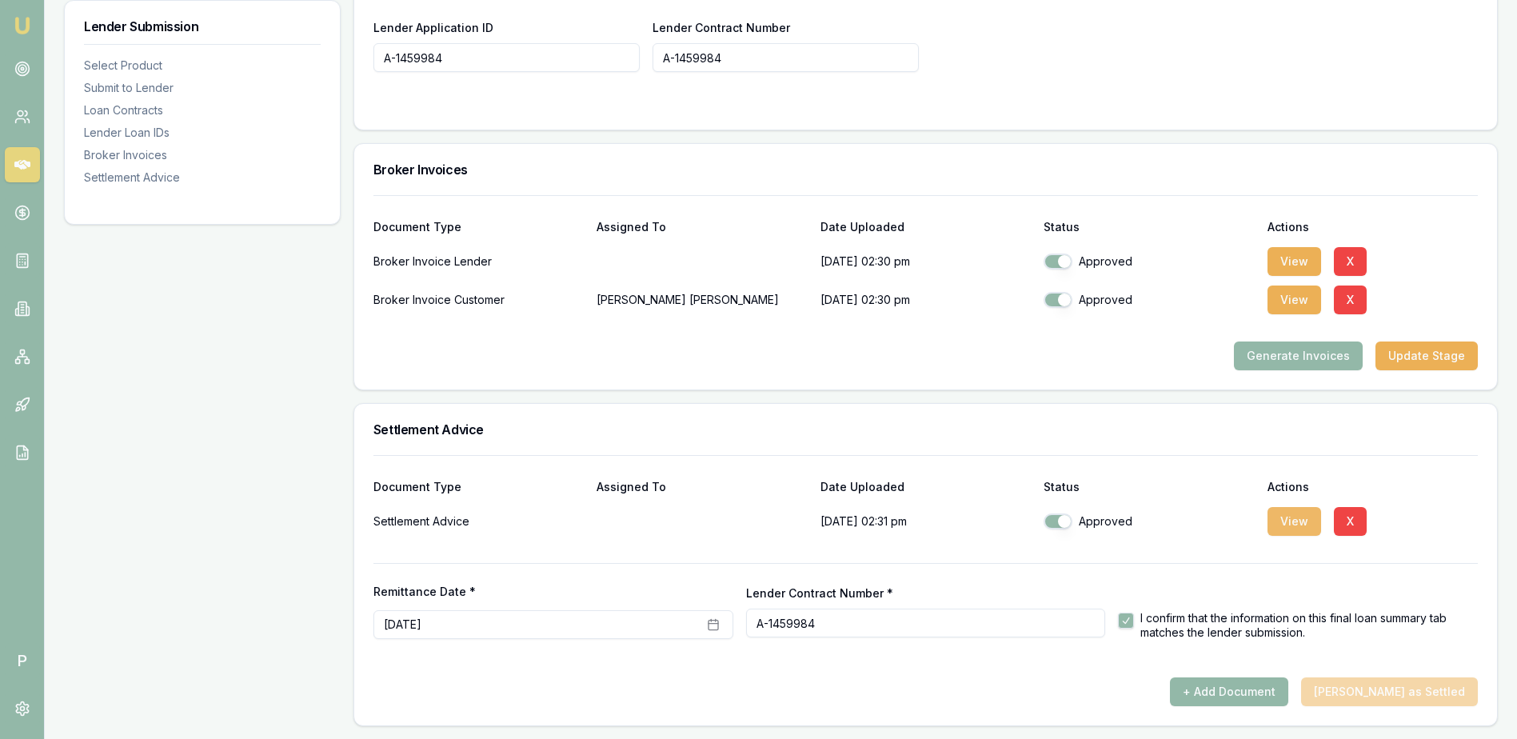
click at [1285, 523] on button "View" at bounding box center [1295, 521] width 54 height 29
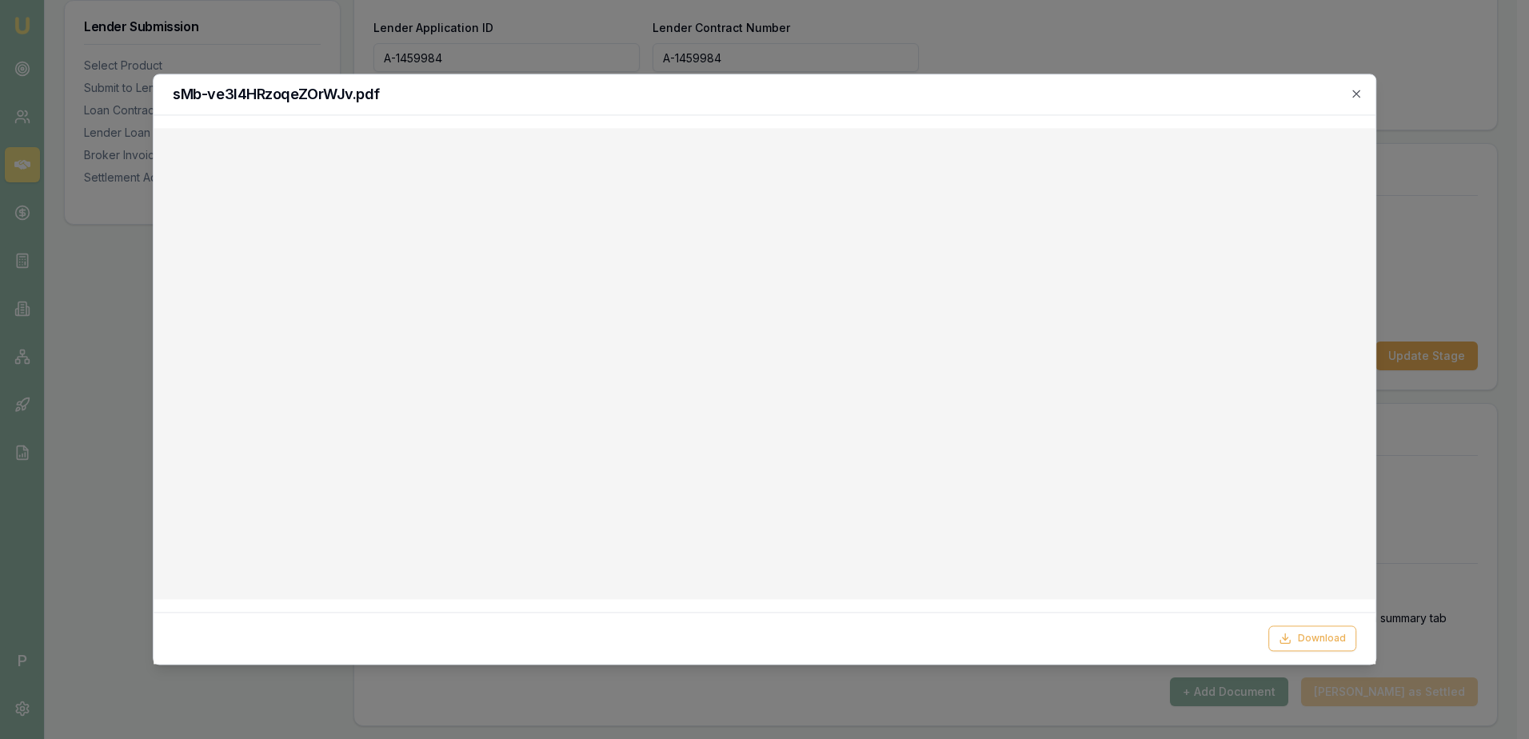
click at [1369, 103] on div "sMb-ve3l4HRzoqeZOrWJv.pdf" at bounding box center [765, 94] width 1222 height 41
click at [1362, 96] on icon "button" at bounding box center [1356, 93] width 13 height 13
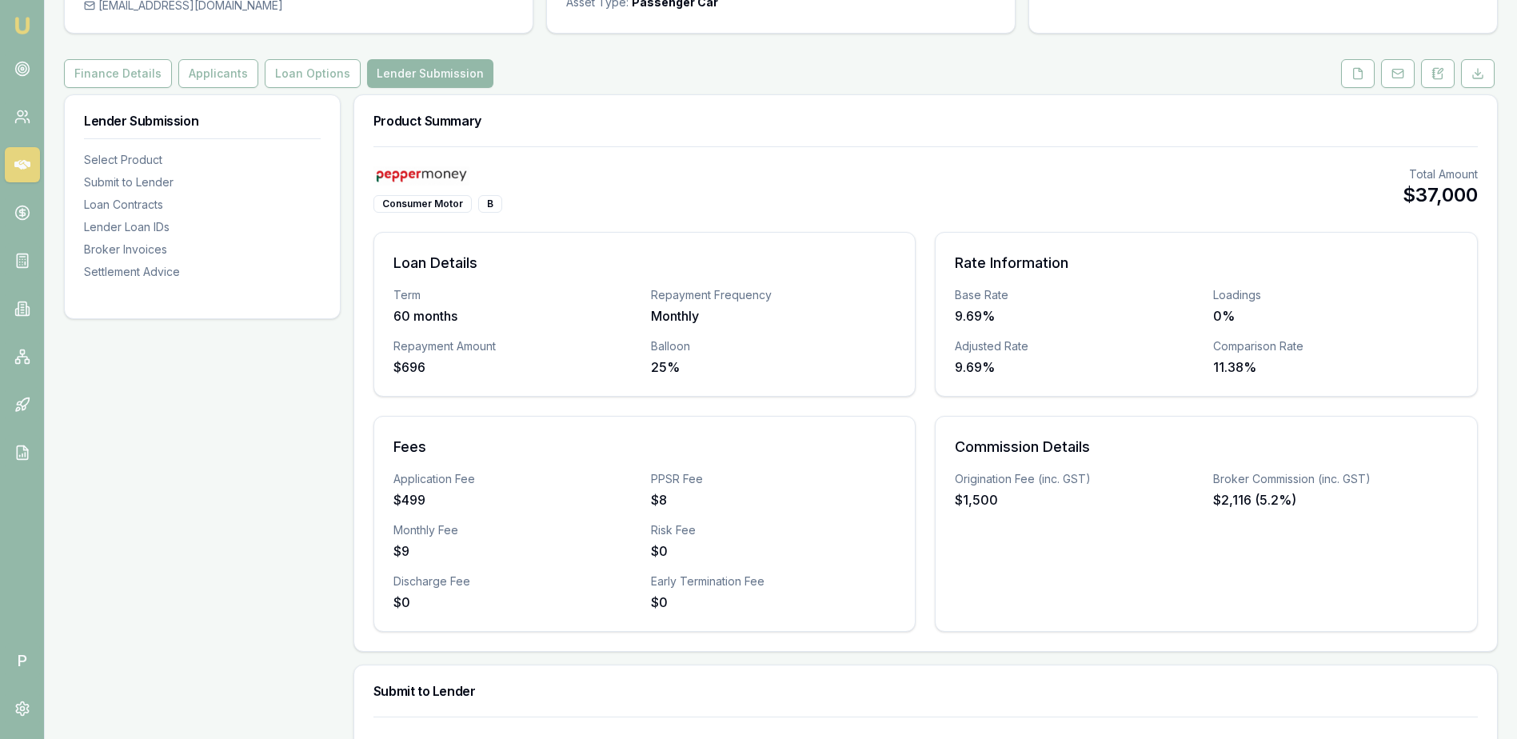
scroll to position [0, 0]
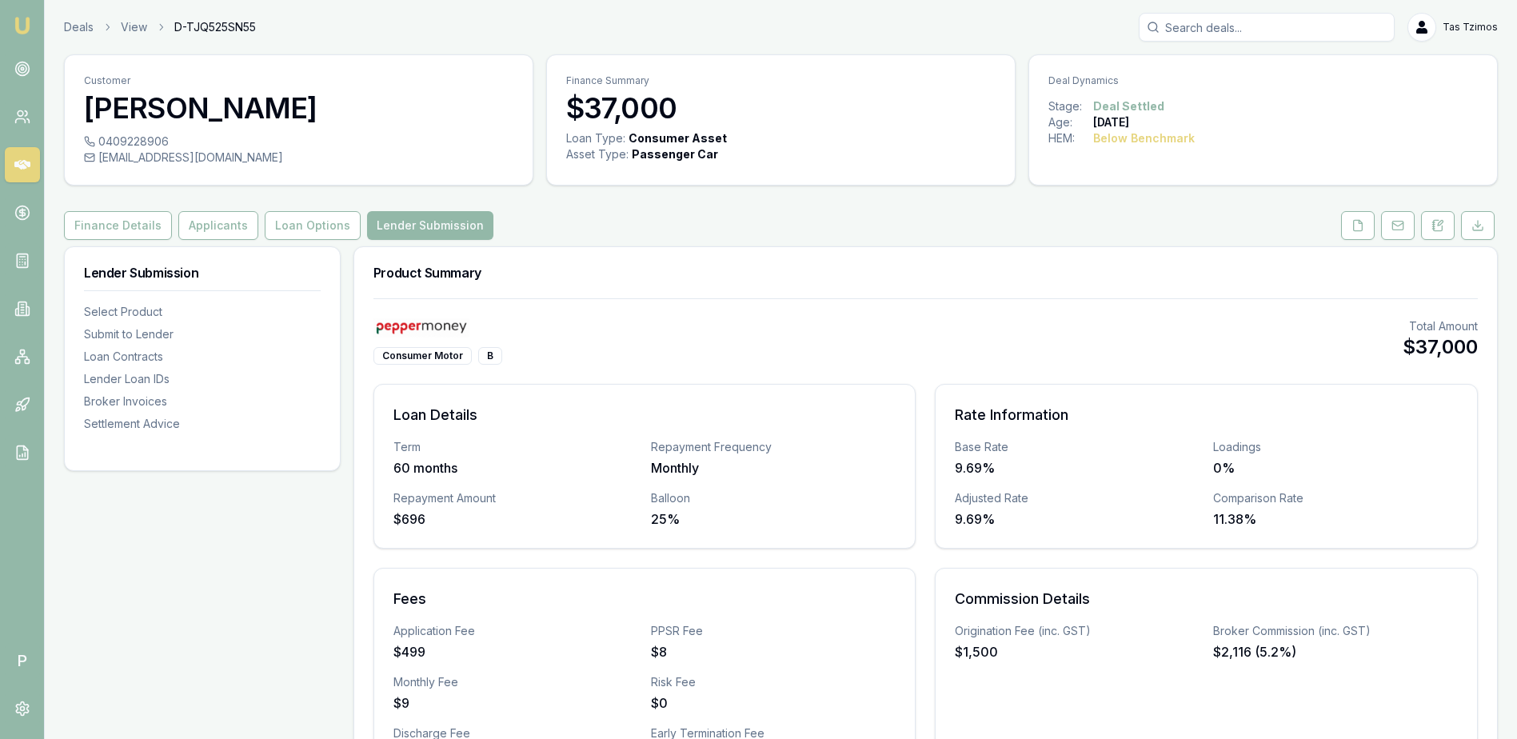
click at [1375, 227] on link at bounding box center [1358, 225] width 40 height 29
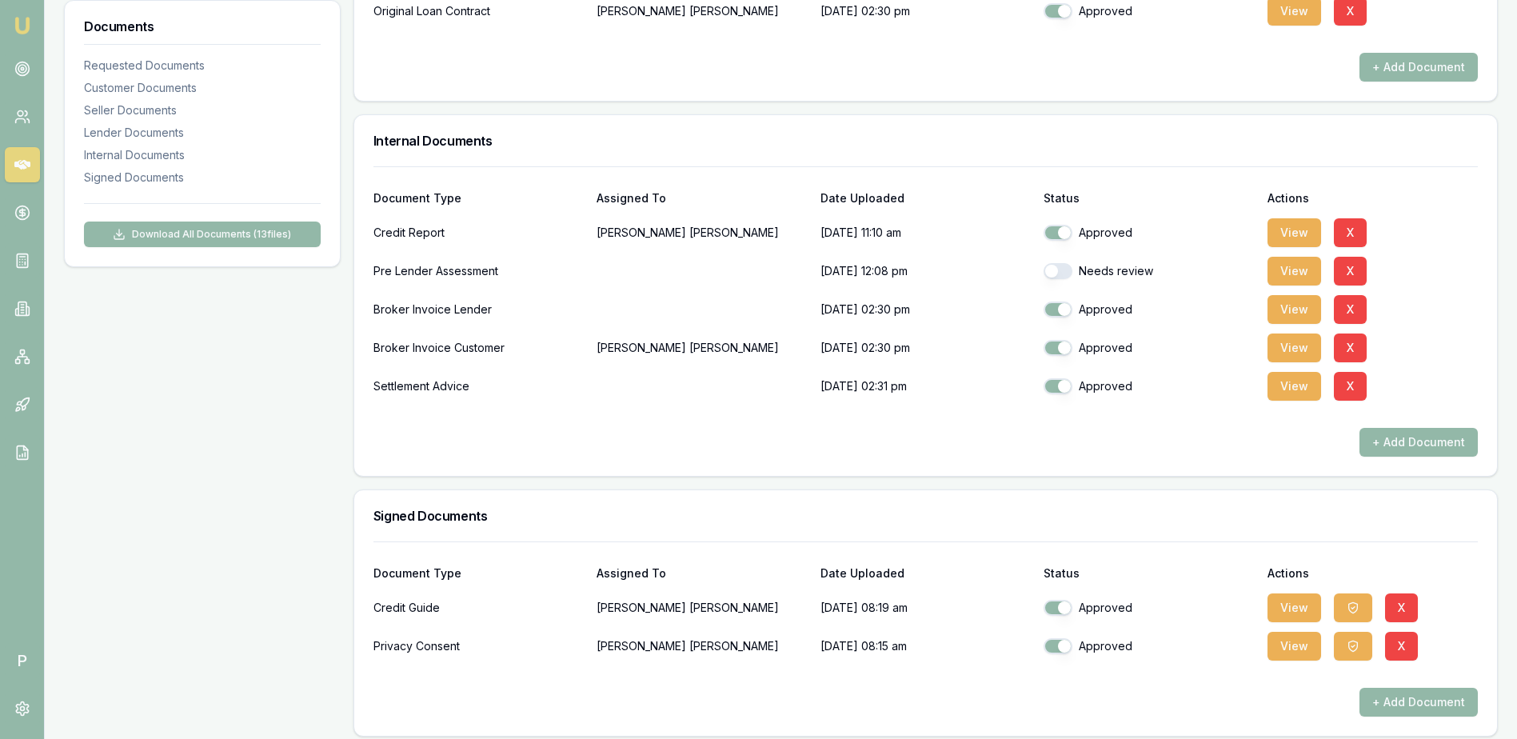
scroll to position [1069, 0]
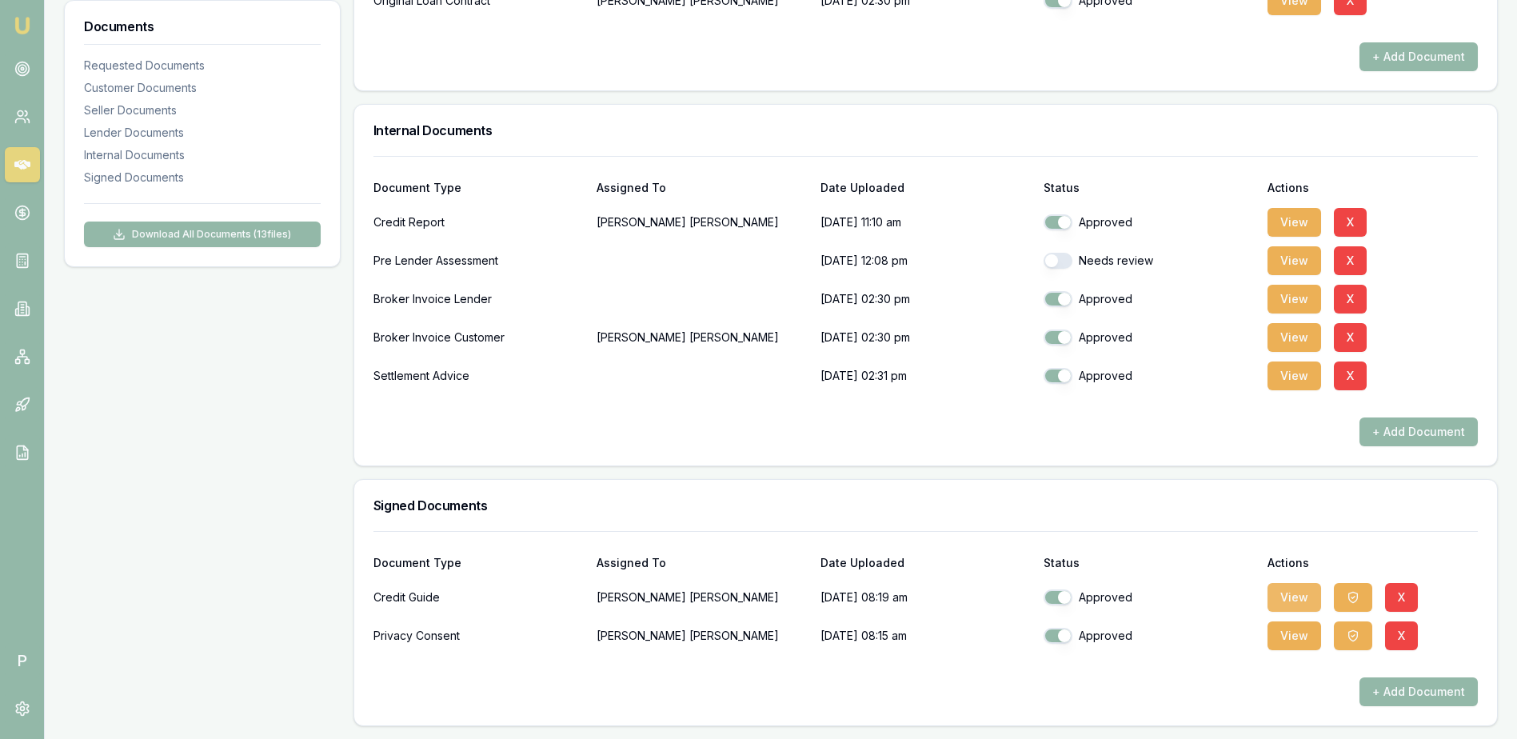
click at [1297, 601] on button "View" at bounding box center [1295, 597] width 54 height 29
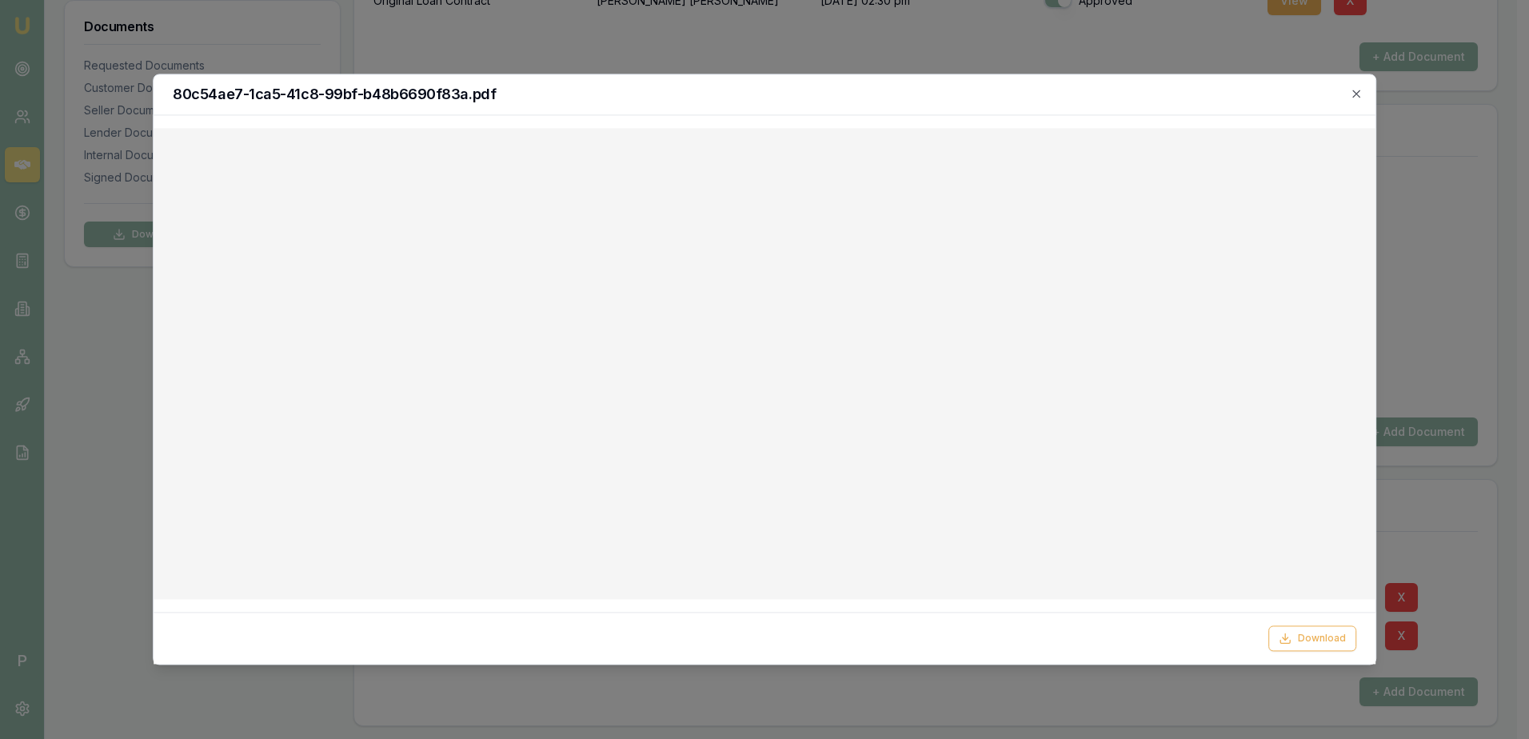
click at [1357, 105] on div "80c54ae7-1ca5-41c8-99bf-b48b6690f83a.pdf" at bounding box center [765, 94] width 1222 height 41
click at [1357, 98] on icon "button" at bounding box center [1356, 93] width 13 height 13
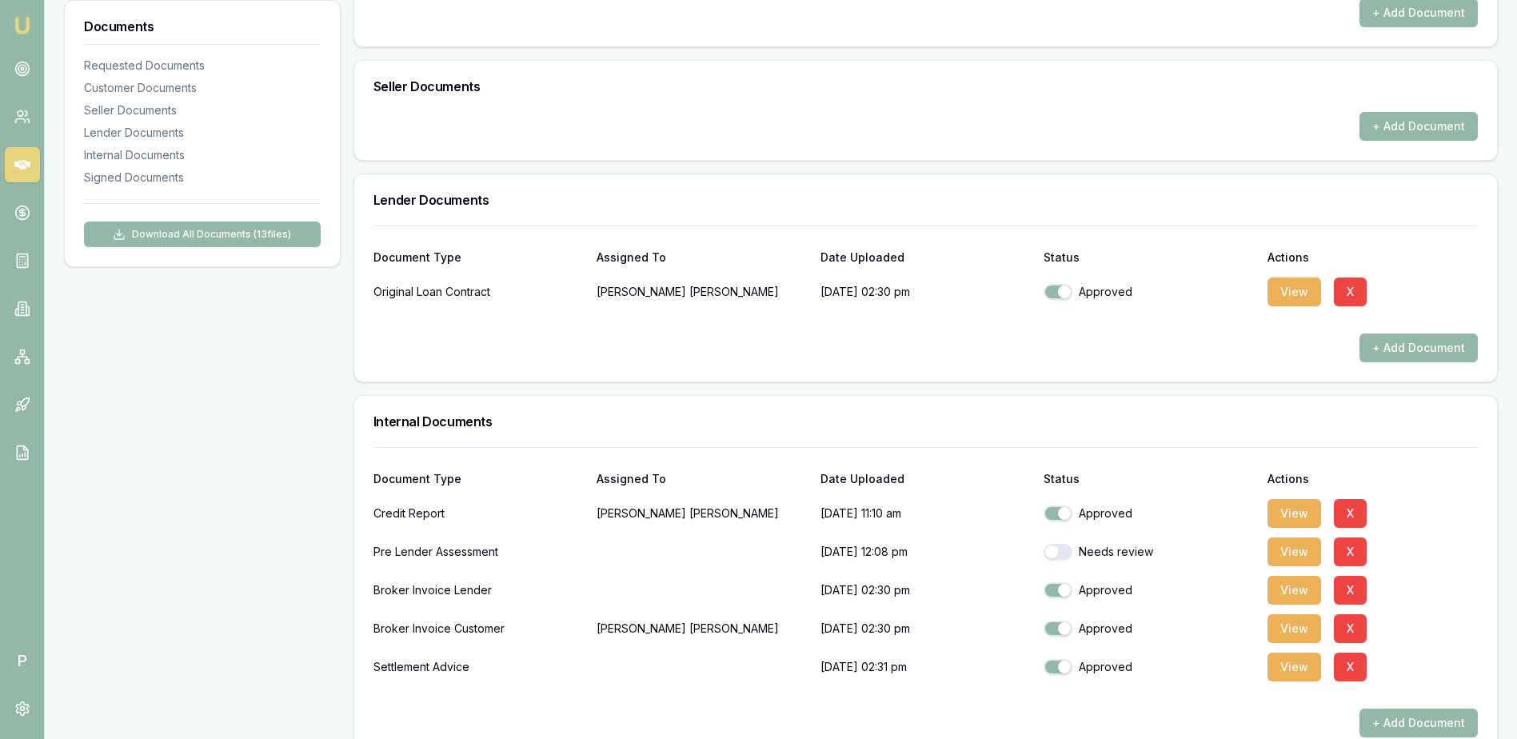
scroll to position [749, 0]
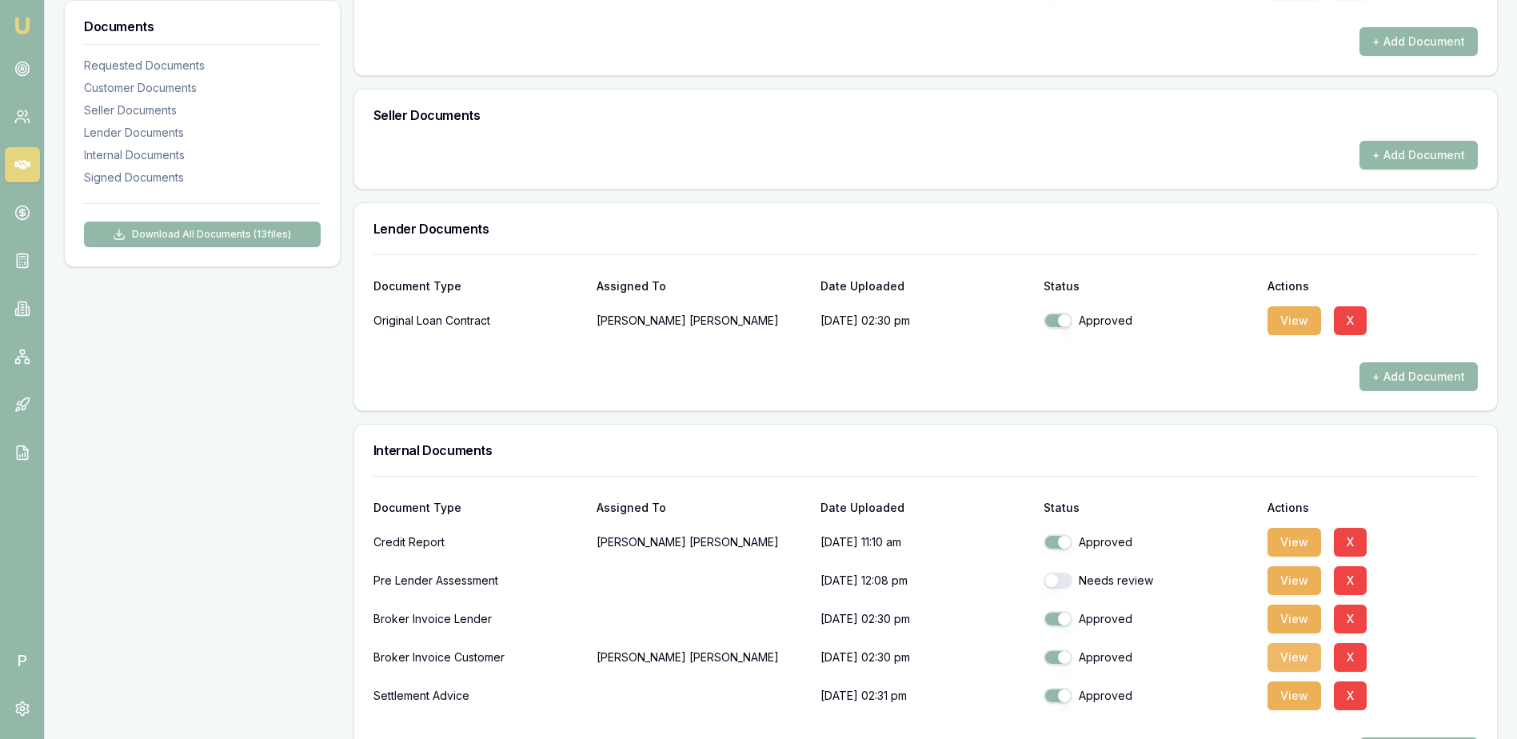
click at [1290, 655] on button "View" at bounding box center [1295, 657] width 54 height 29
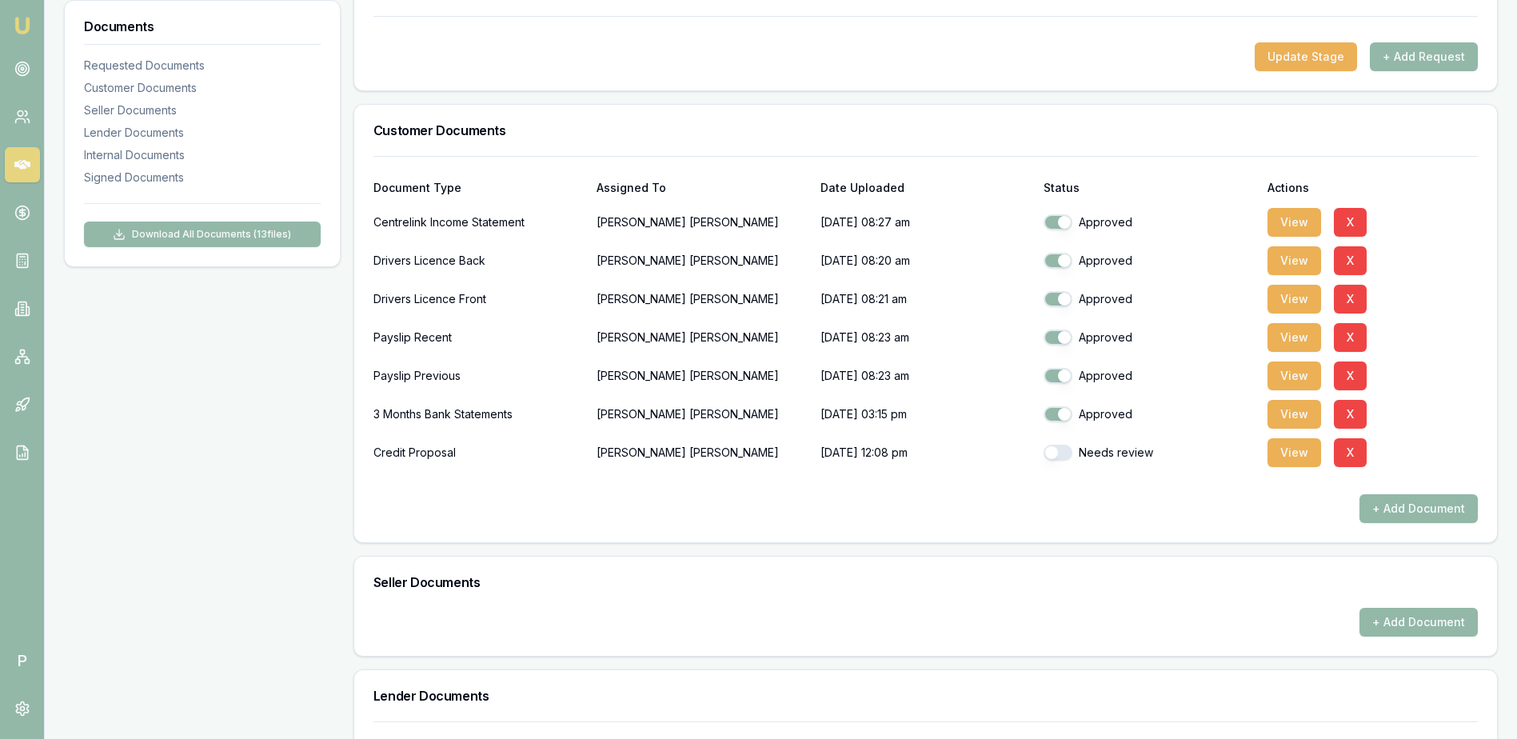
scroll to position [270, 0]
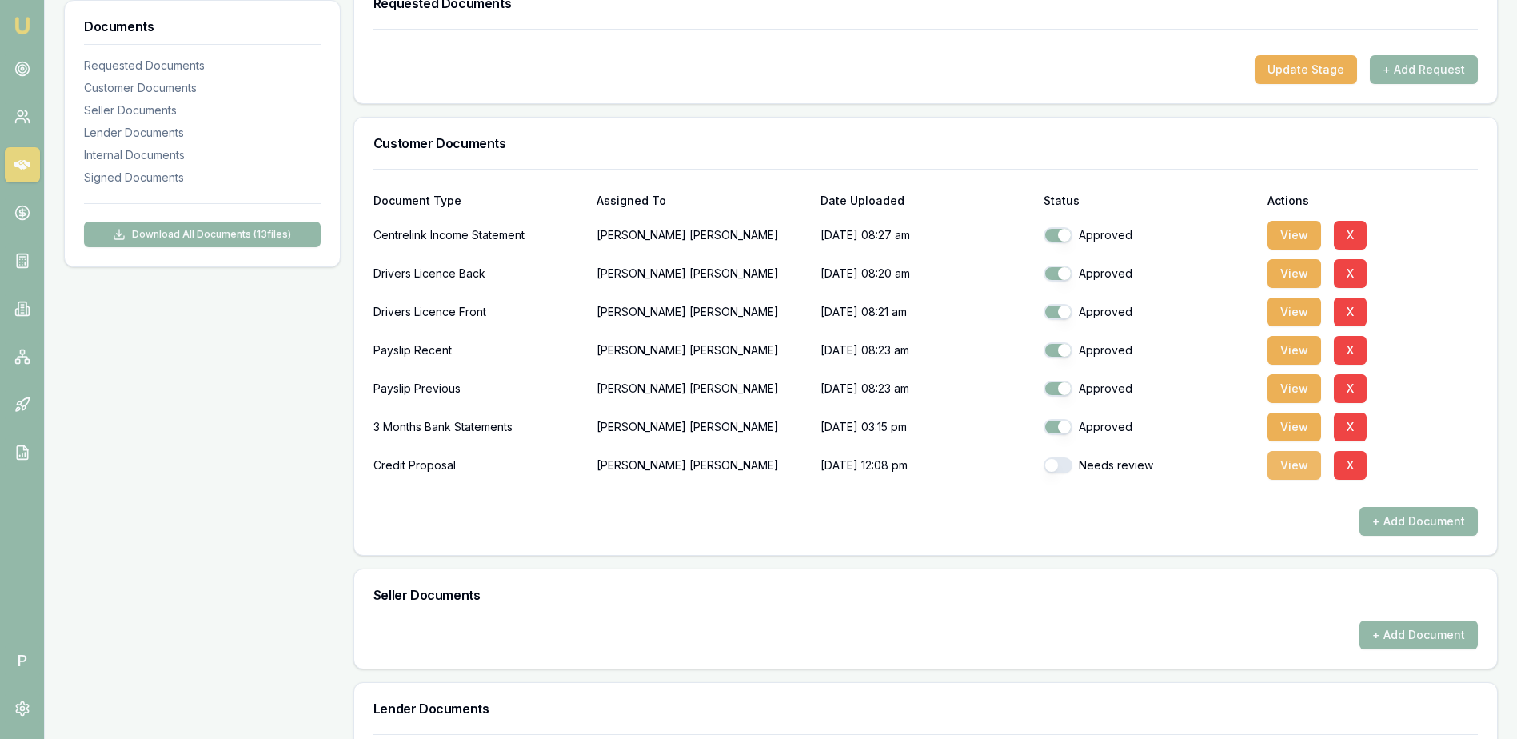
click at [1293, 467] on button "View" at bounding box center [1295, 465] width 54 height 29
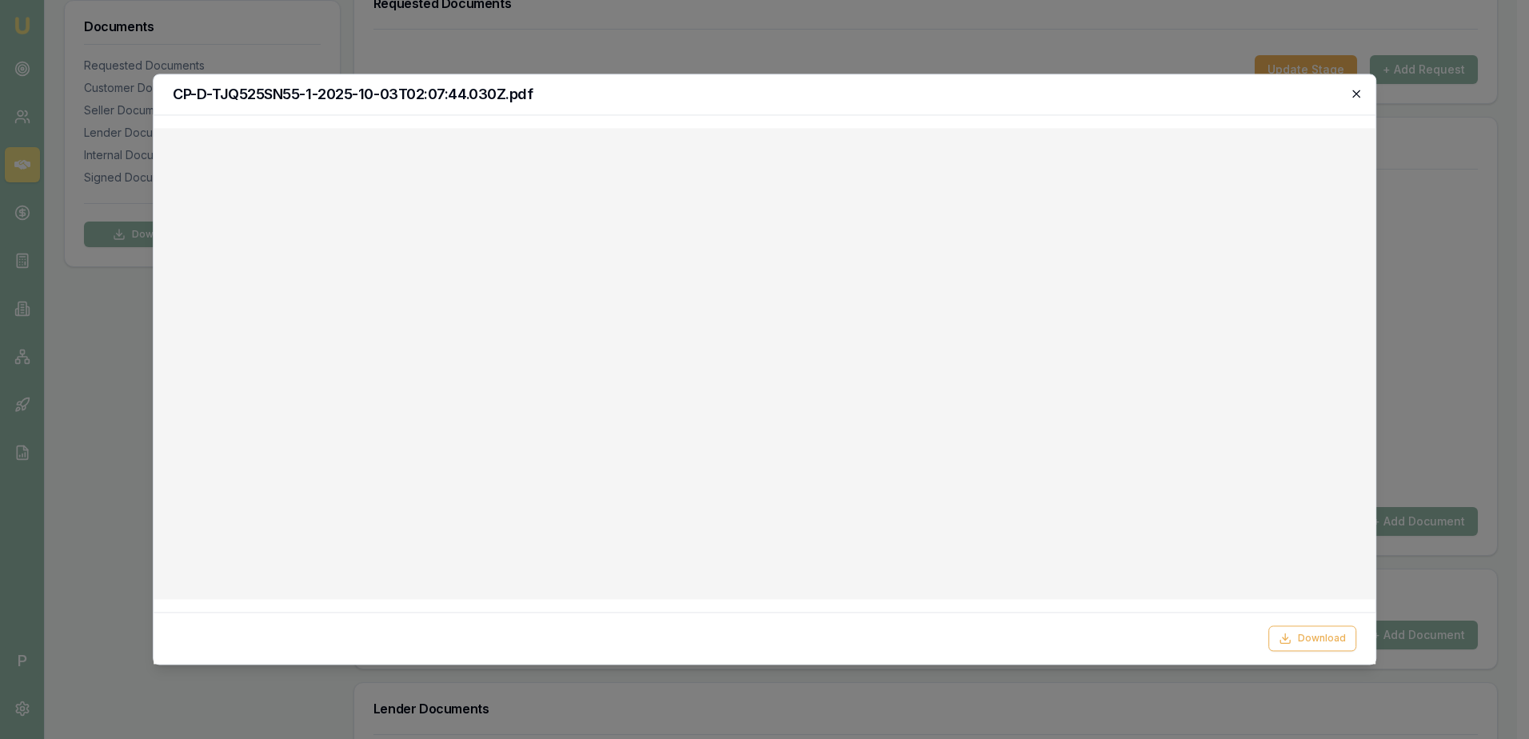
click at [1360, 96] on icon "button" at bounding box center [1356, 93] width 13 height 13
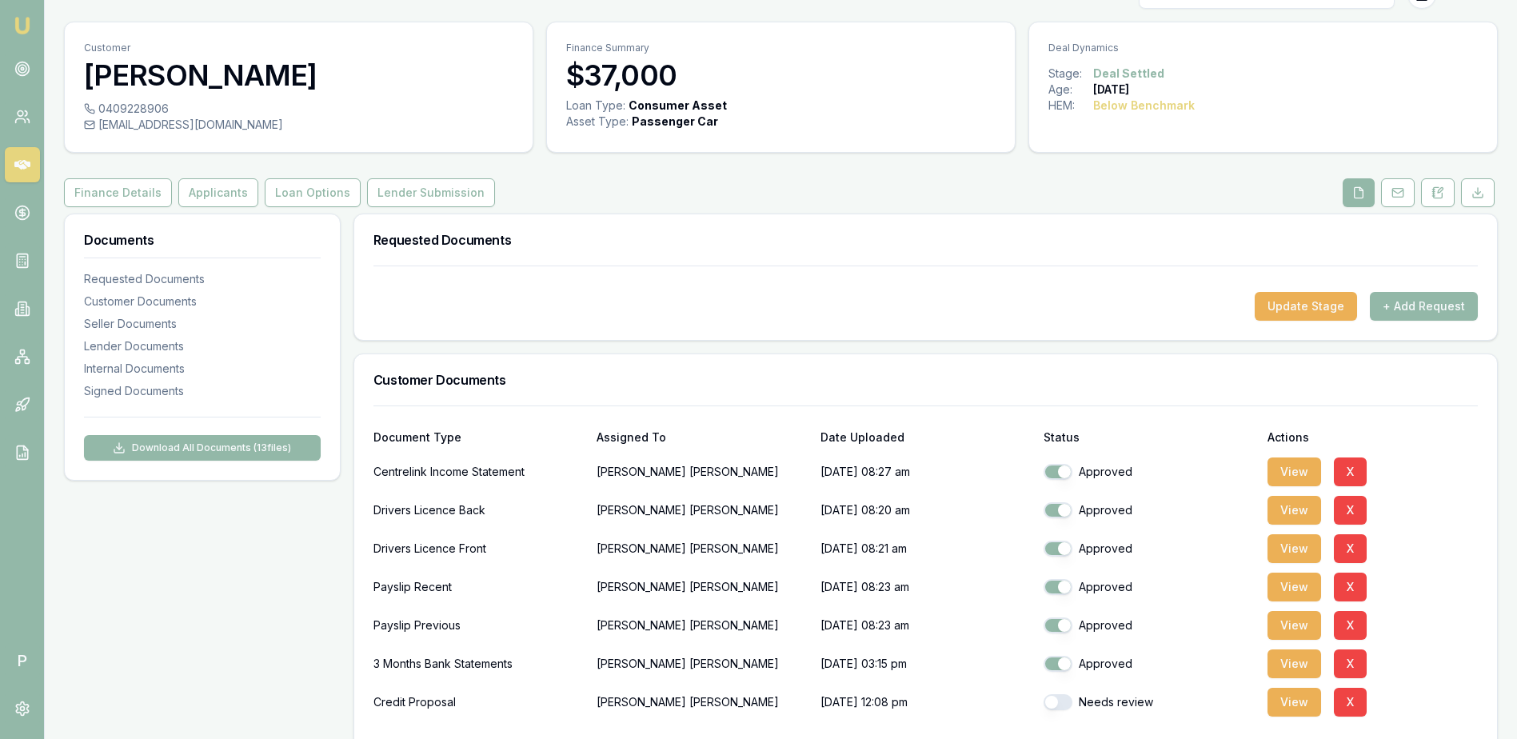
scroll to position [0, 0]
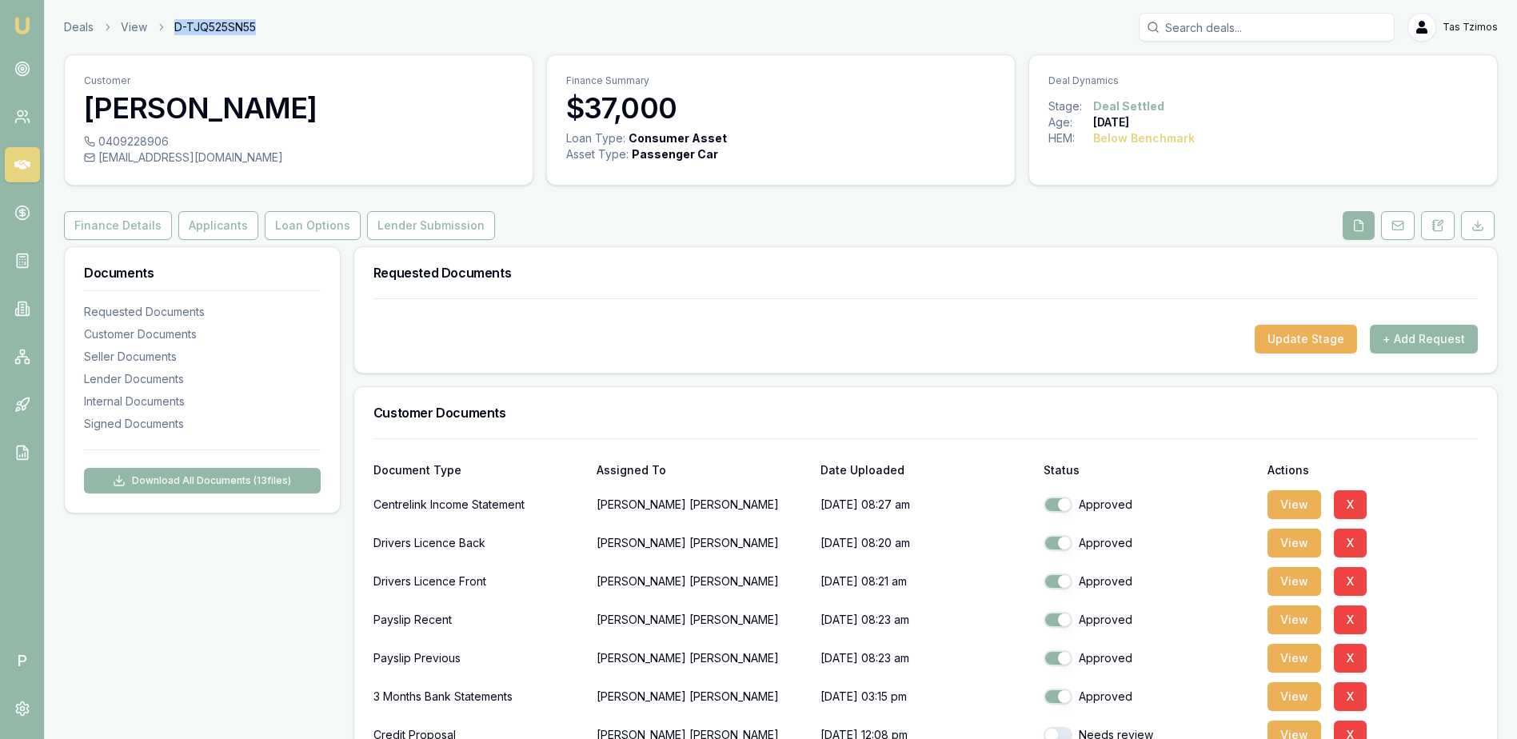
drag, startPoint x: 277, startPoint y: 27, endPoint x: 162, endPoint y: 29, distance: 114.4
click at [162, 29] on div "Deals View D-TJQ525SN55 Tas Tzimos" at bounding box center [781, 27] width 1434 height 29
drag, startPoint x: 162, startPoint y: 29, endPoint x: 579, endPoint y: 5, distance: 417.4
drag, startPoint x: 342, startPoint y: 37, endPoint x: 173, endPoint y: 32, distance: 169.6
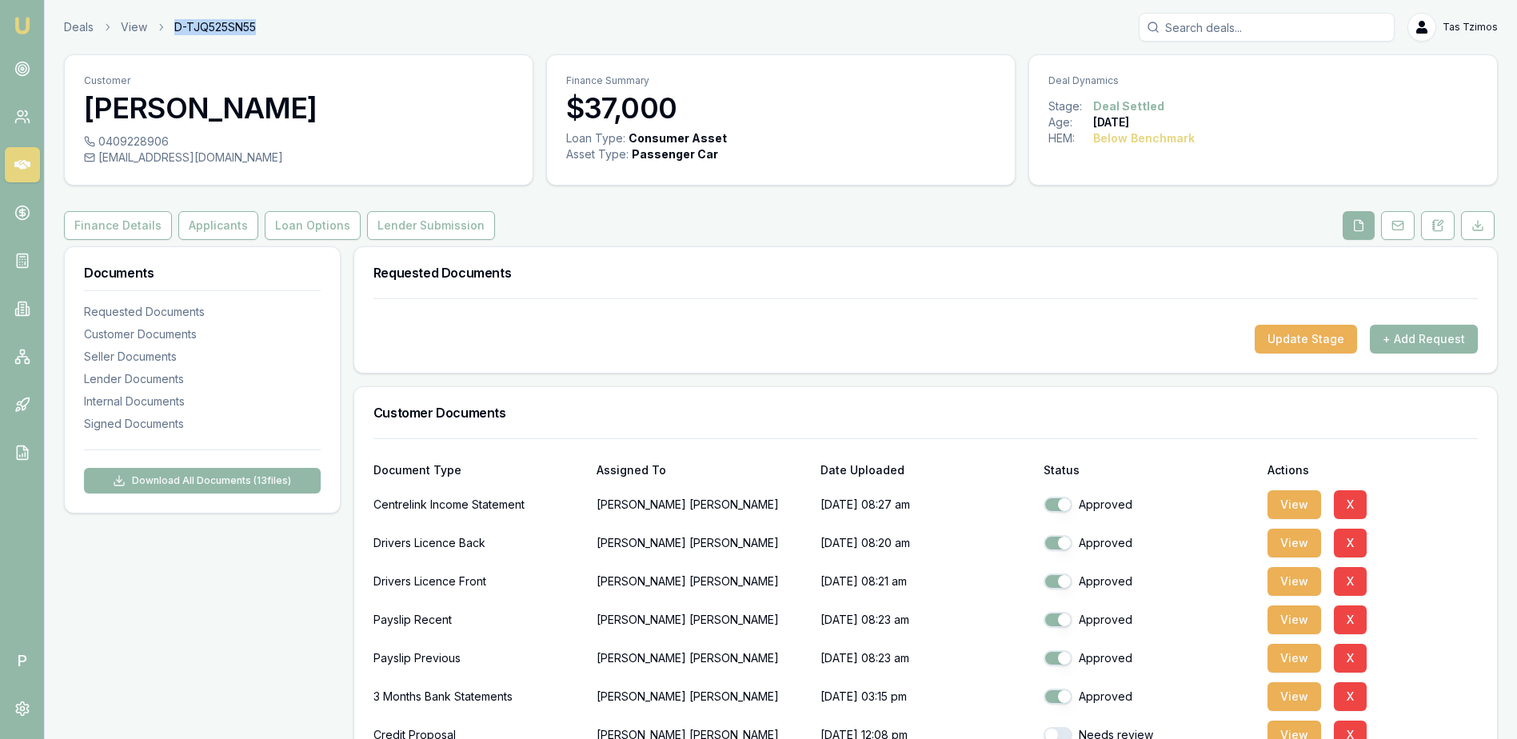
click at [173, 32] on div "Deals View D-TJQ525SN55 Tas Tzimos" at bounding box center [781, 27] width 1434 height 29
drag, startPoint x: 173, startPoint y: 32, endPoint x: 477, endPoint y: 22, distance: 304.1
click at [477, 22] on div "Deals View D-TJQ525SN55 Tas Tzimos" at bounding box center [781, 27] width 1434 height 29
drag, startPoint x: 325, startPoint y: 34, endPoint x: 175, endPoint y: 31, distance: 149.6
click at [175, 31] on div "Deals View D-TJQ525SN55 Tas Tzimos" at bounding box center [781, 27] width 1434 height 29
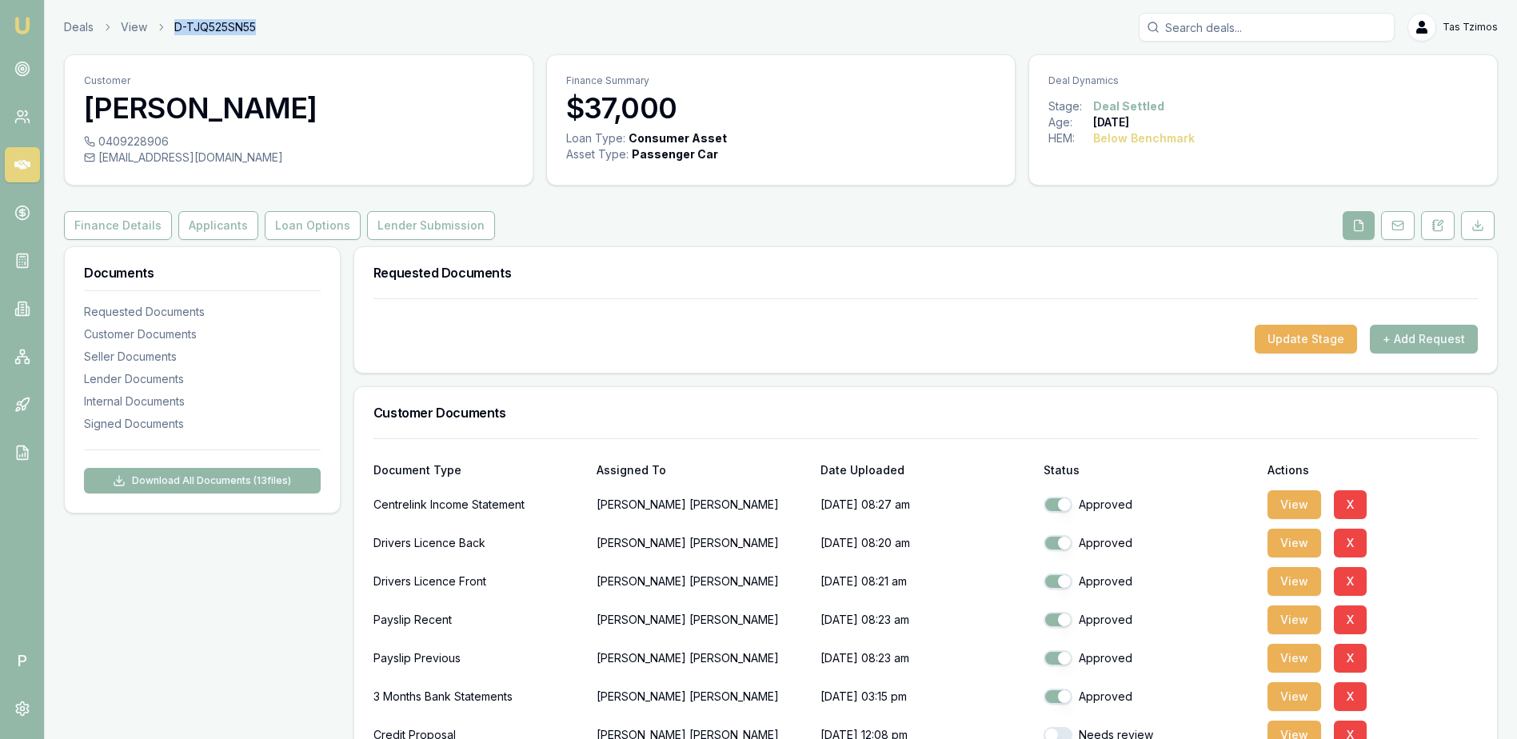
copy span "D-TJQ525SN55"
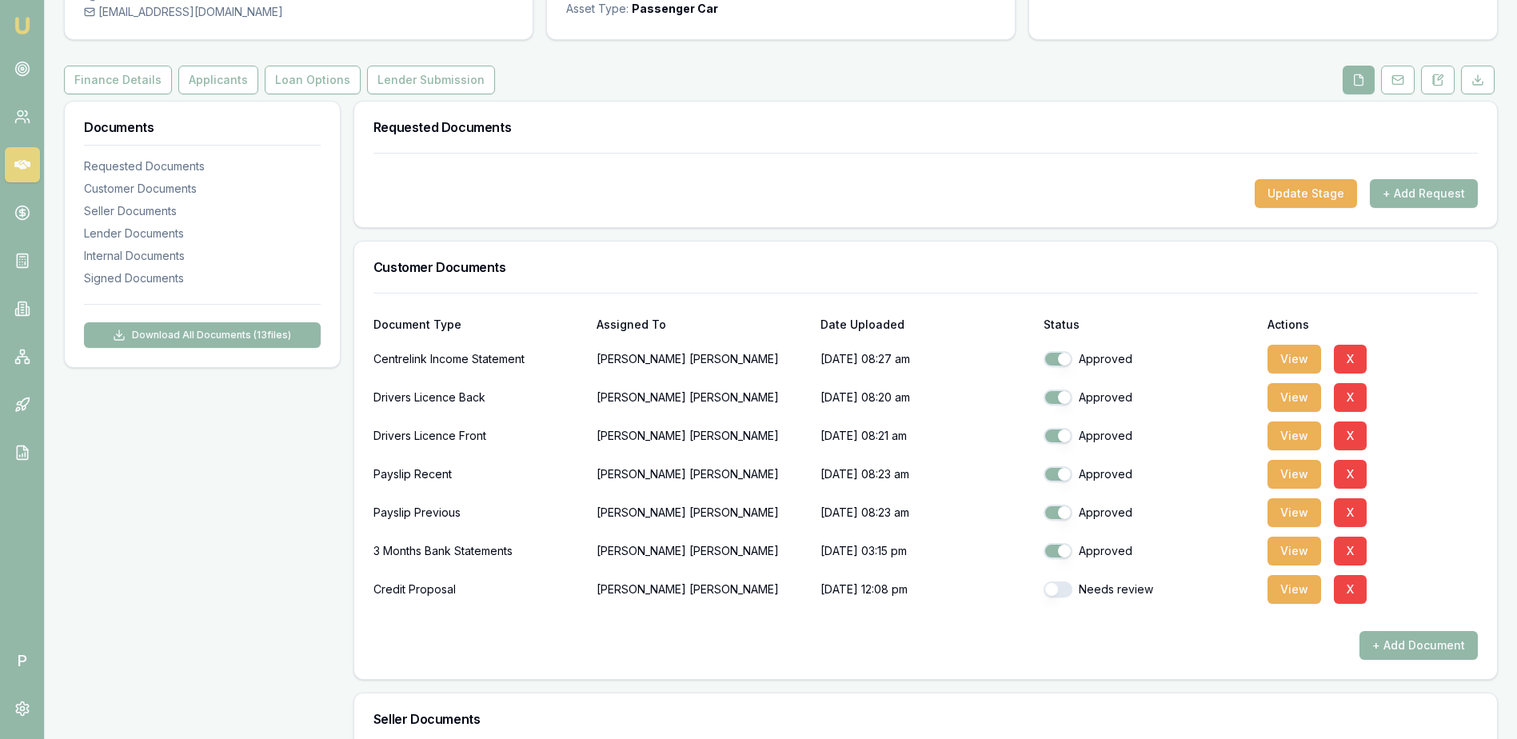
scroll to position [320, 0]
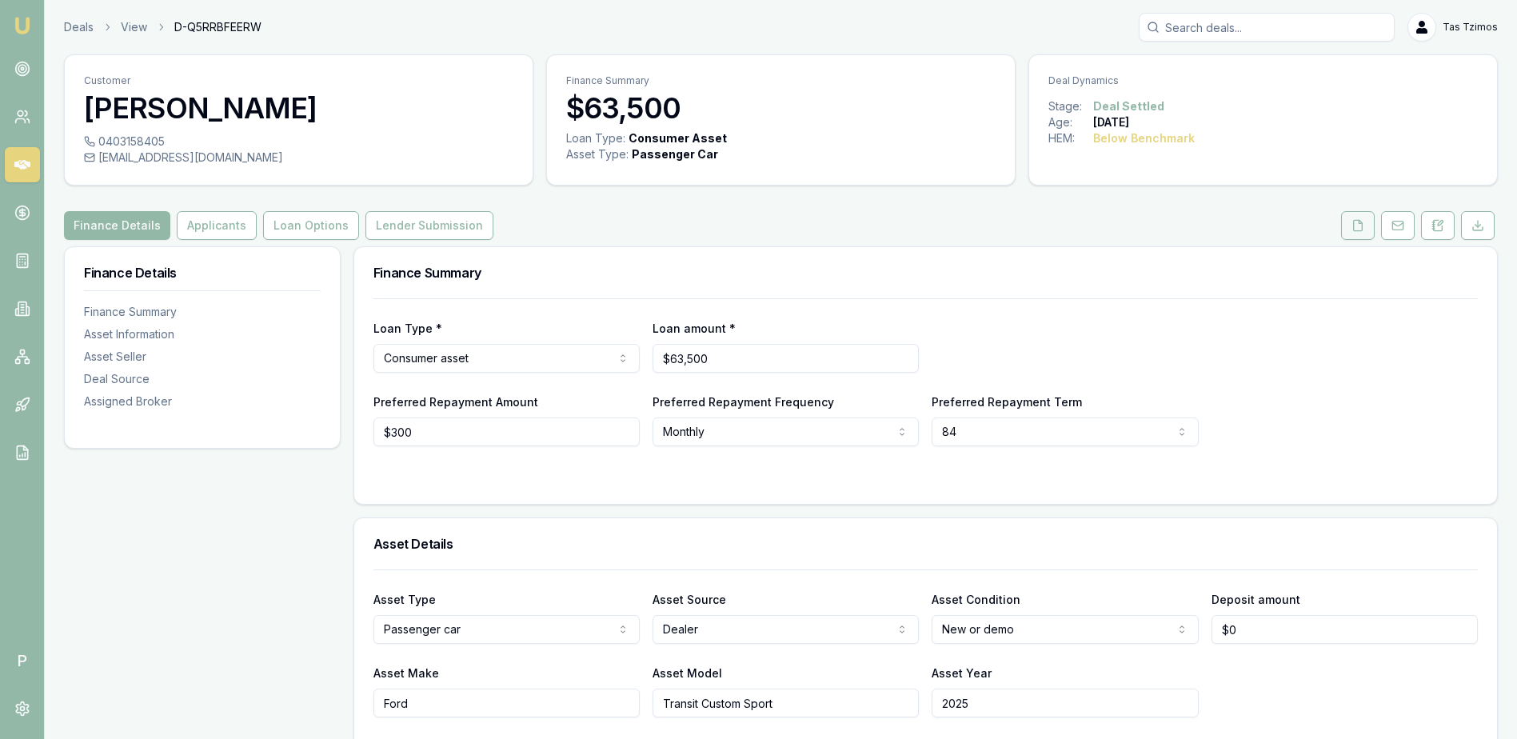
click at [1359, 230] on icon at bounding box center [1358, 225] width 13 height 13
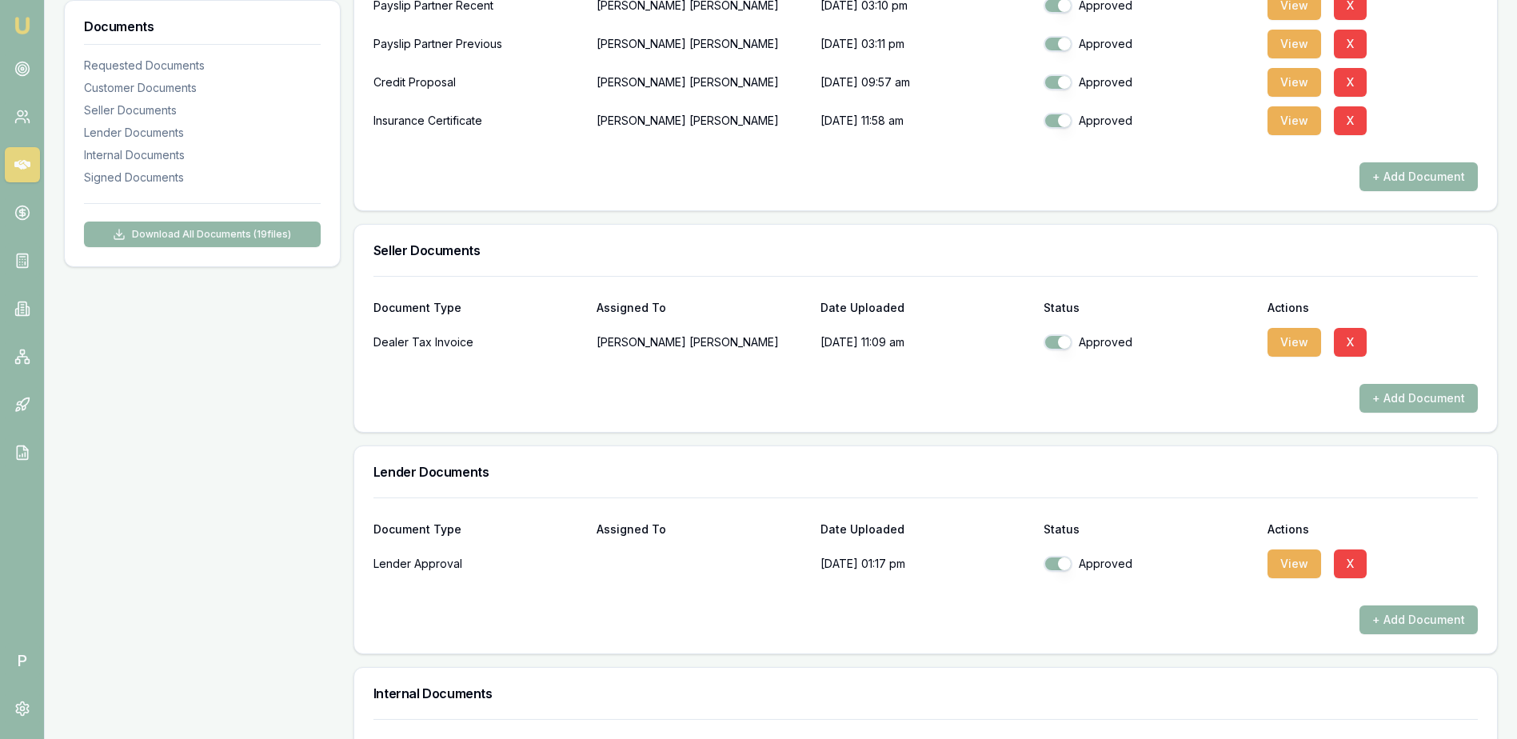
scroll to position [569, 0]
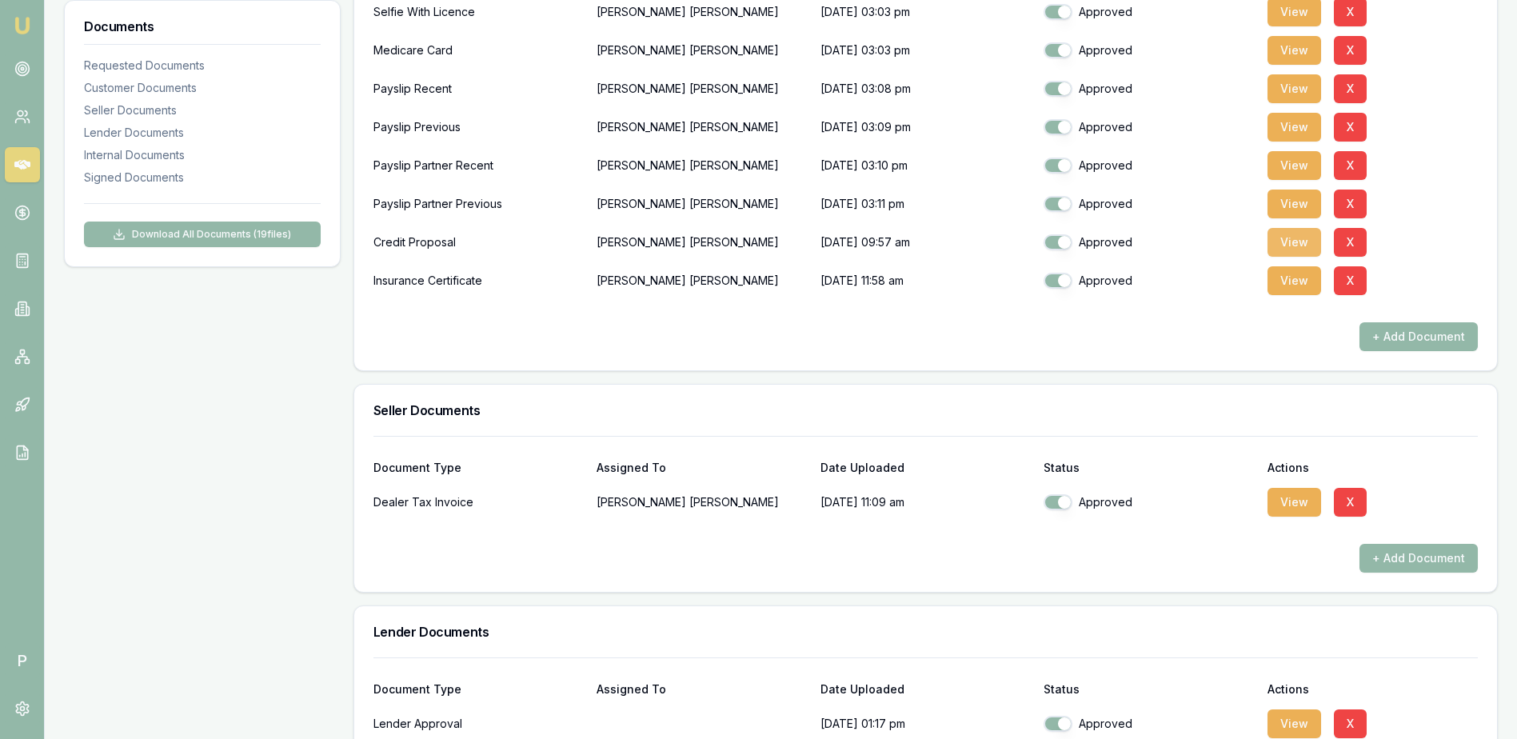
click at [1290, 250] on button "View" at bounding box center [1295, 242] width 54 height 29
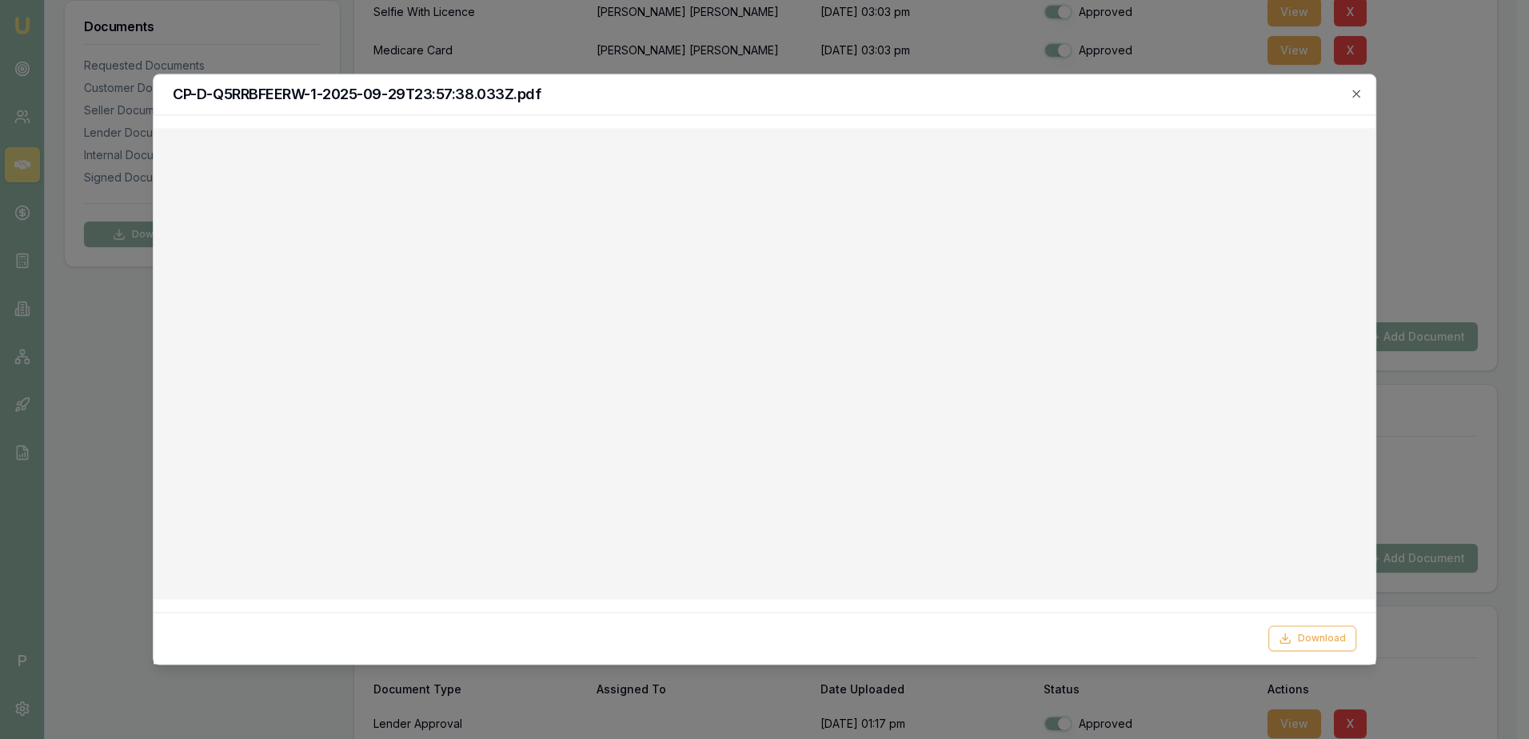
click at [1362, 86] on div "CP-D-Q5RRBFEERW-1-2025-09-29T23:57:38.033Z.pdf" at bounding box center [765, 94] width 1222 height 41
click at [1358, 88] on icon "button" at bounding box center [1356, 93] width 13 height 13
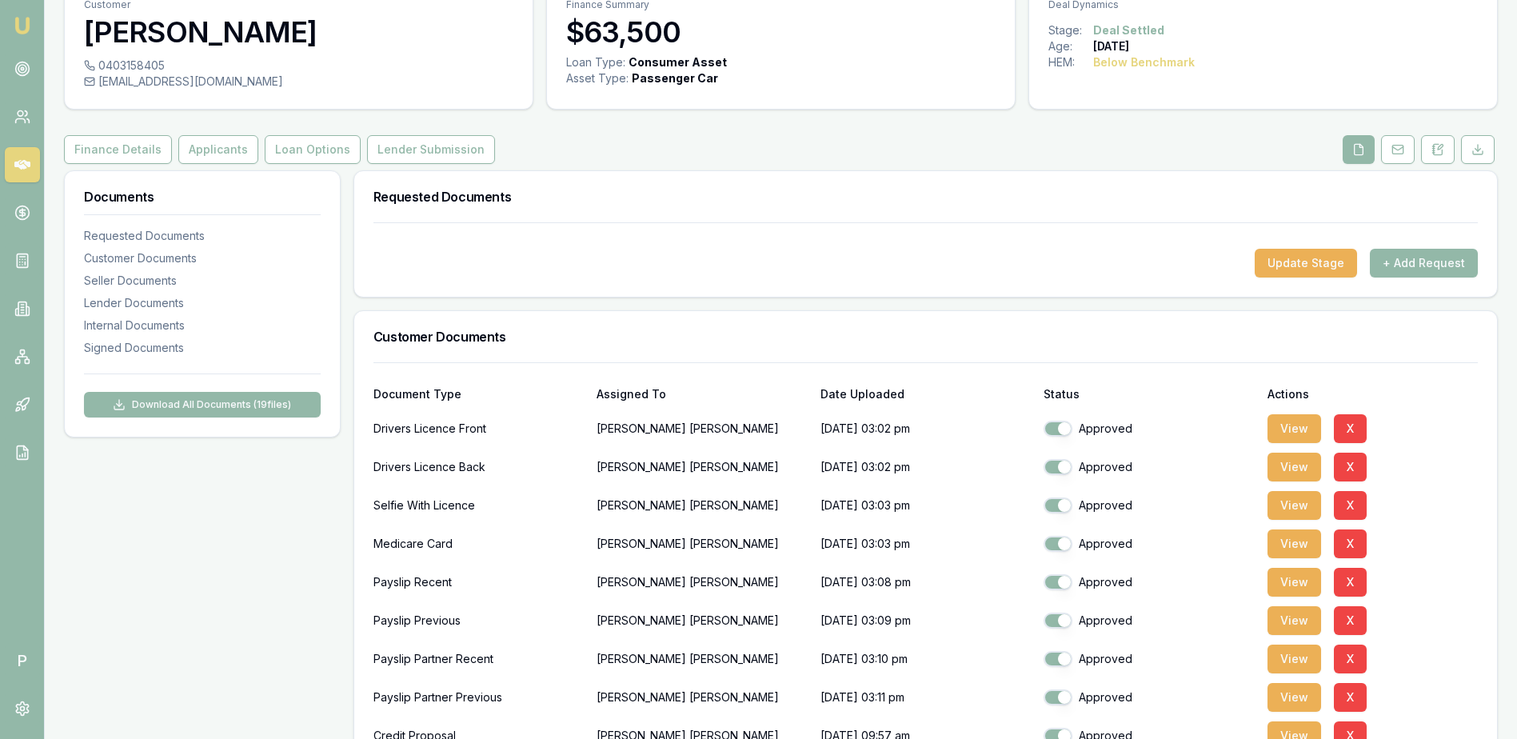
scroll to position [0, 0]
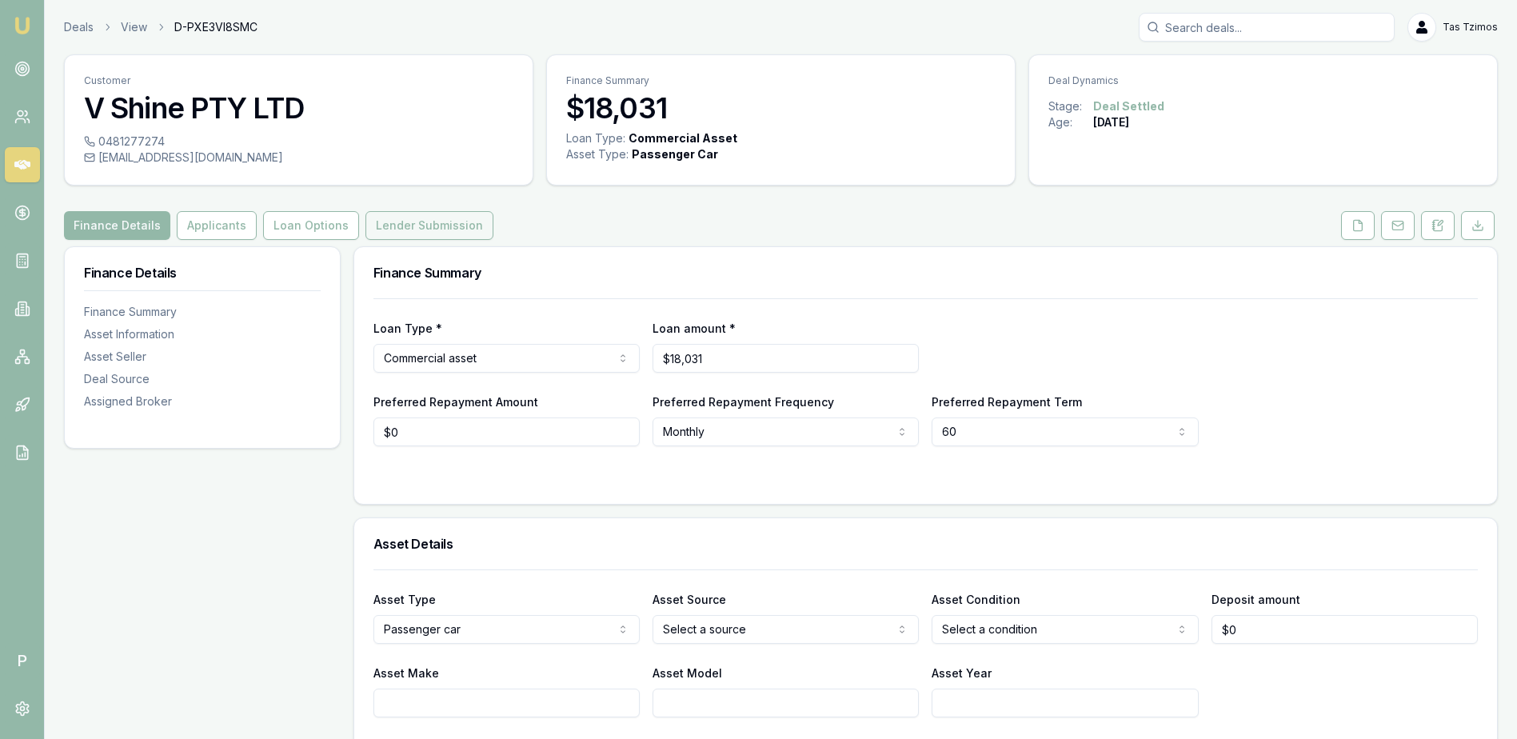
click at [386, 227] on button "Lender Submission" at bounding box center [430, 225] width 128 height 29
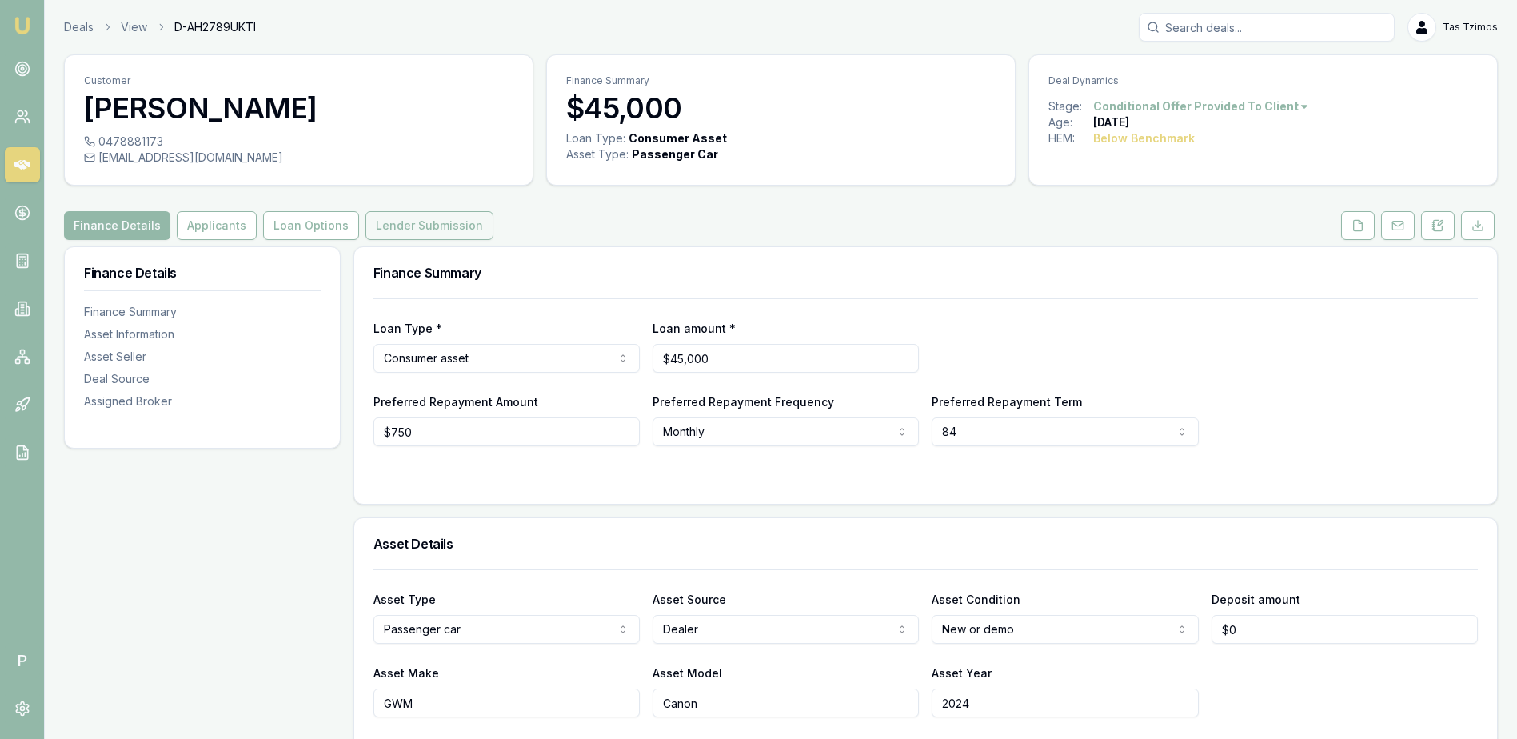
click at [409, 218] on button "Lender Submission" at bounding box center [430, 225] width 128 height 29
